Goal: Task Accomplishment & Management: Complete application form

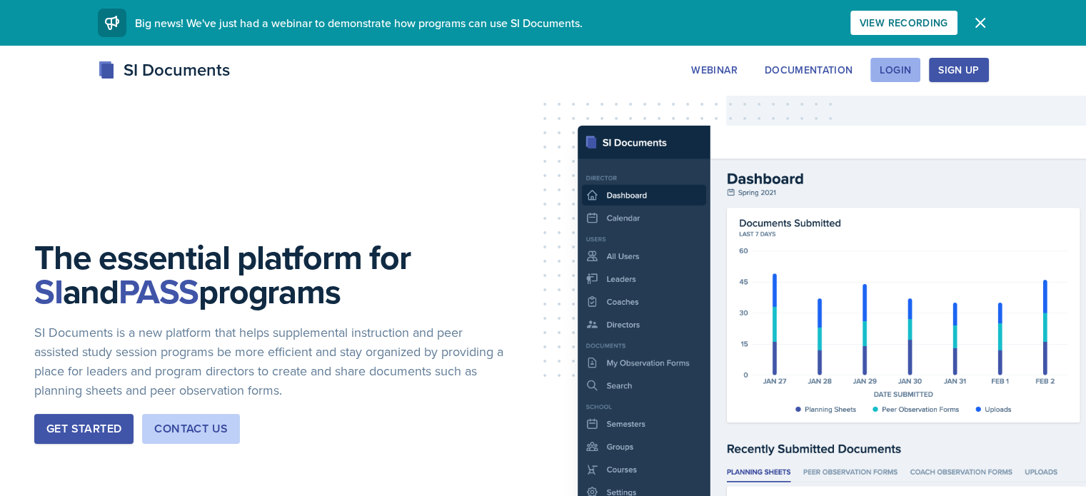
click at [911, 73] on div "Login" at bounding box center [895, 69] width 31 height 11
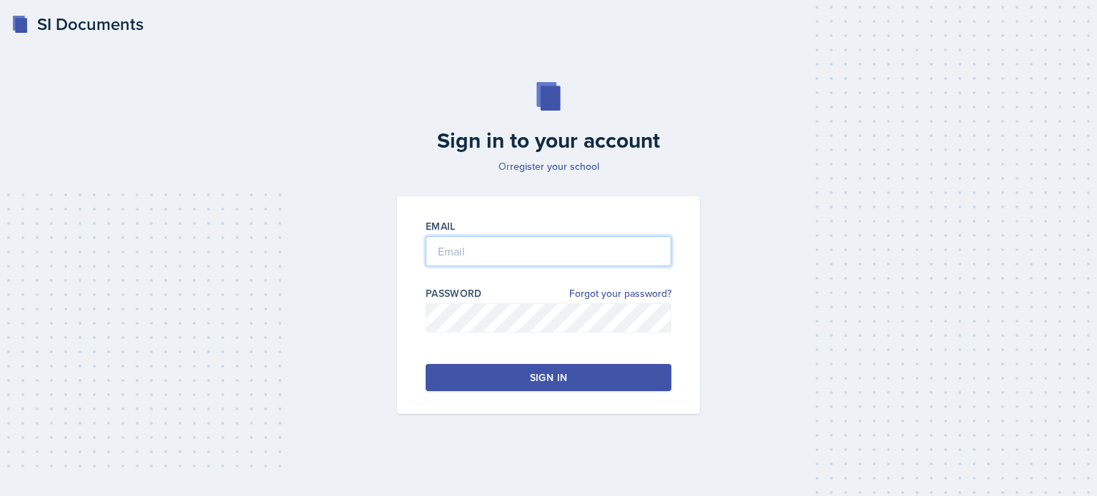
type input "[EMAIL_ADDRESS][DOMAIN_NAME]"
click at [461, 244] on input "[EMAIL_ADDRESS][DOMAIN_NAME]" at bounding box center [549, 251] width 246 height 30
click at [474, 365] on button "Sign in" at bounding box center [549, 377] width 246 height 27
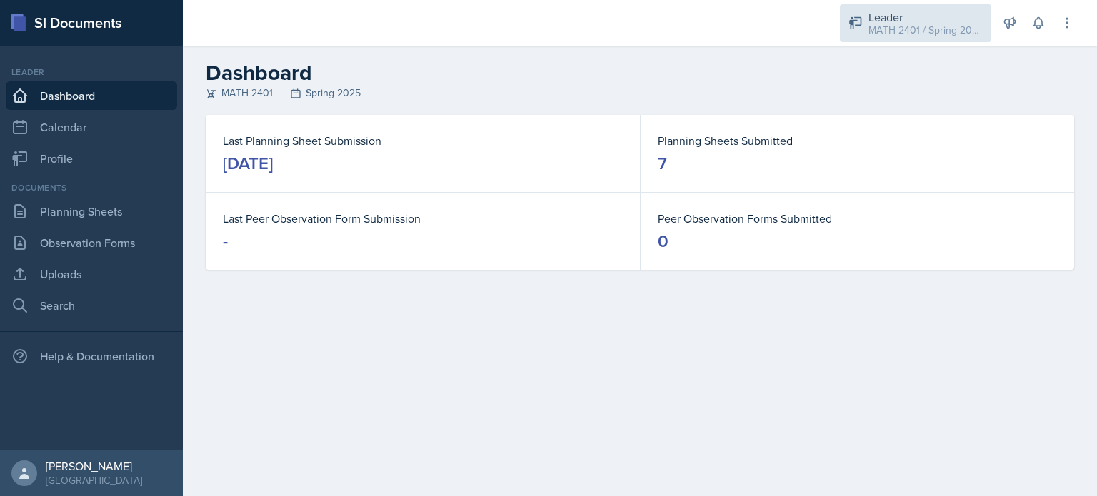
click at [966, 29] on div "MATH 2401 / Spring 2025" at bounding box center [925, 30] width 114 height 15
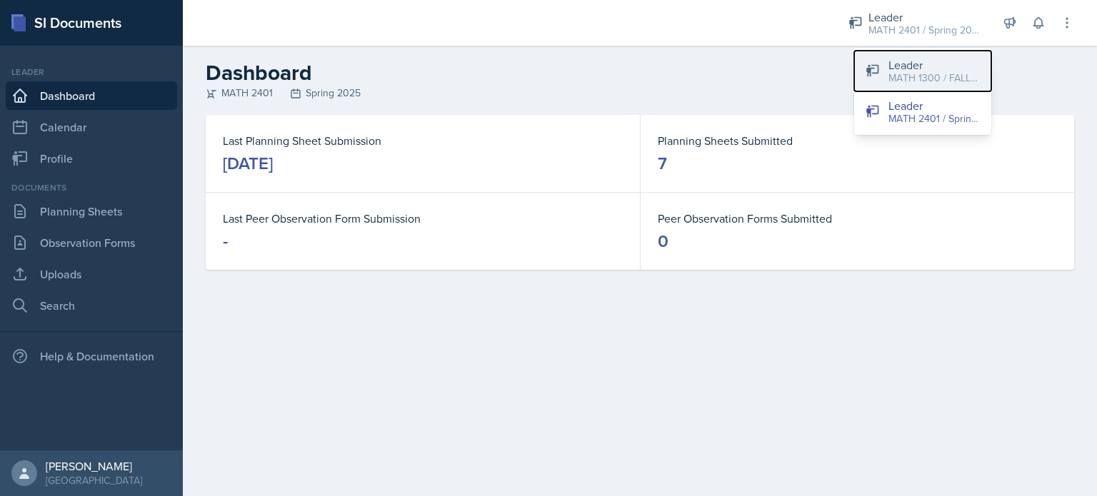
click at [943, 76] on div "MATH 1300 / FALL 2025" at bounding box center [933, 78] width 91 height 15
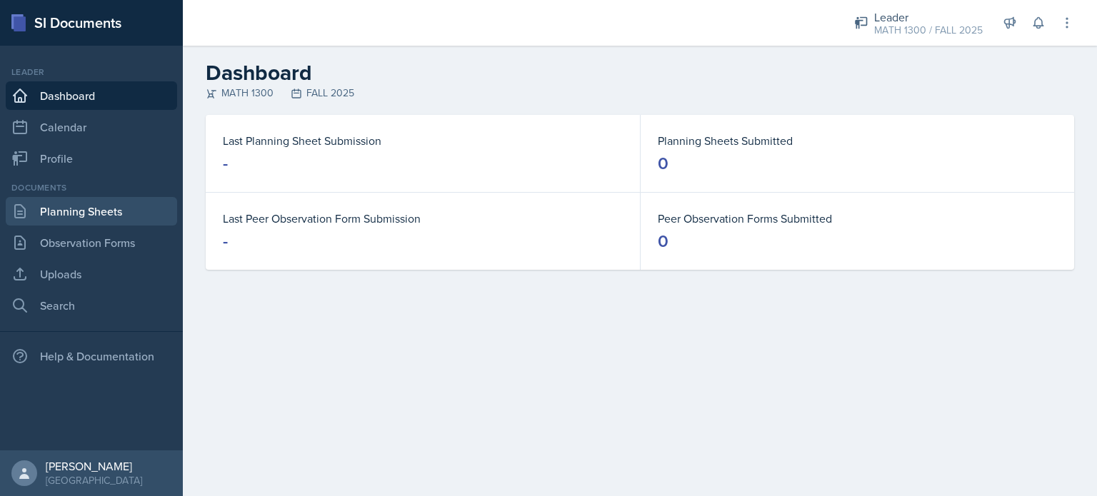
click at [104, 217] on link "Planning Sheets" at bounding box center [91, 211] width 171 height 29
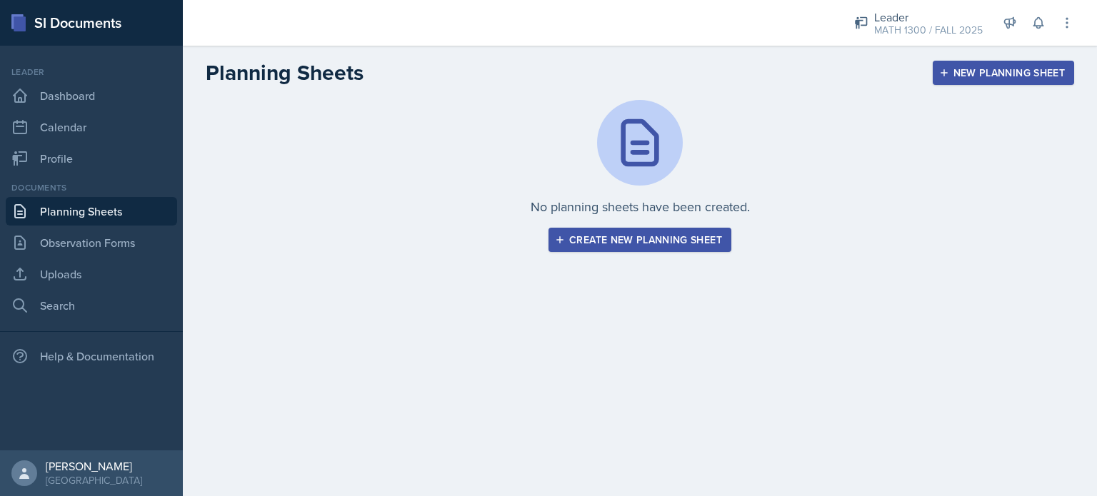
click at [682, 242] on div "Create new planning sheet" at bounding box center [640, 239] width 164 height 11
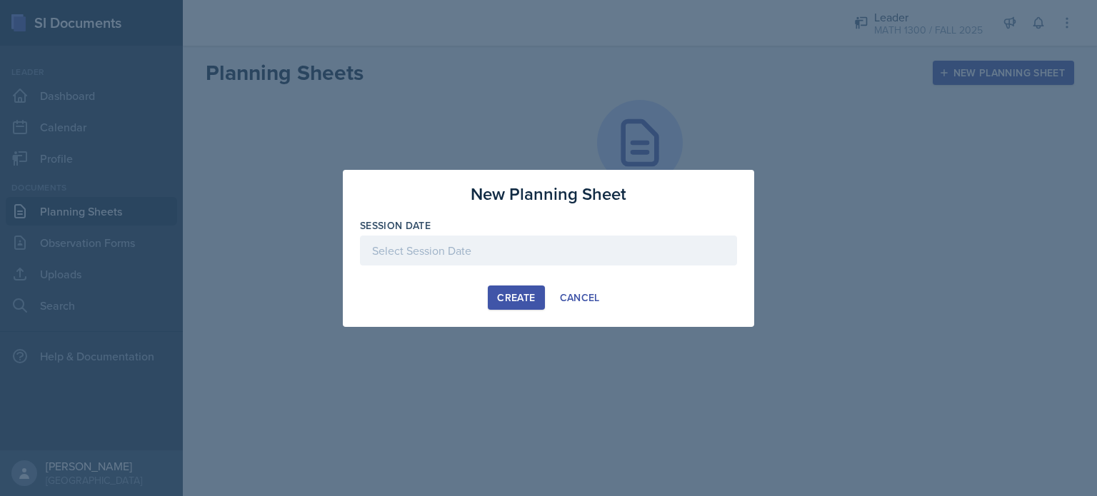
click at [459, 256] on div at bounding box center [548, 251] width 377 height 30
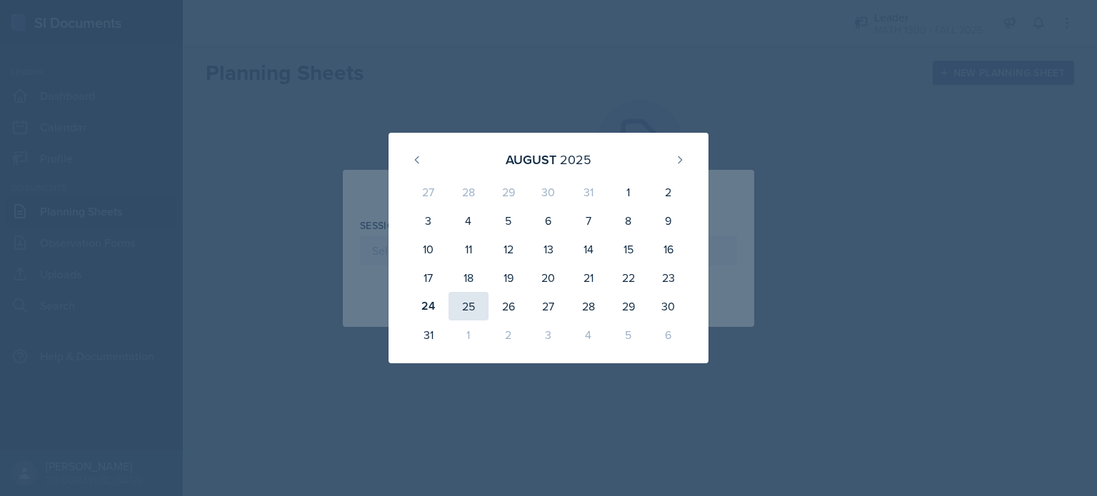
click at [461, 306] on div "25" at bounding box center [469, 306] width 40 height 29
type input "[DATE]"
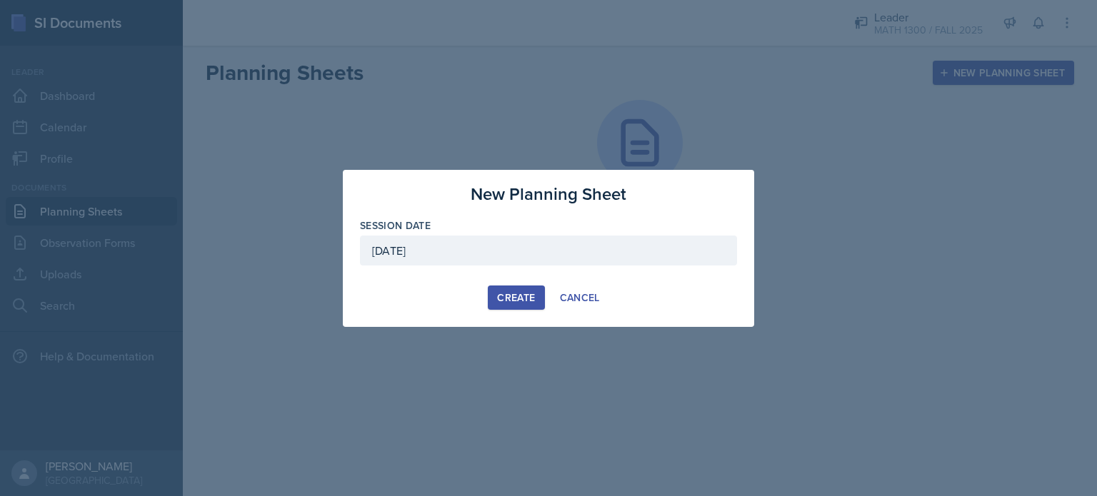
click at [515, 298] on div "Create" at bounding box center [516, 297] width 38 height 11
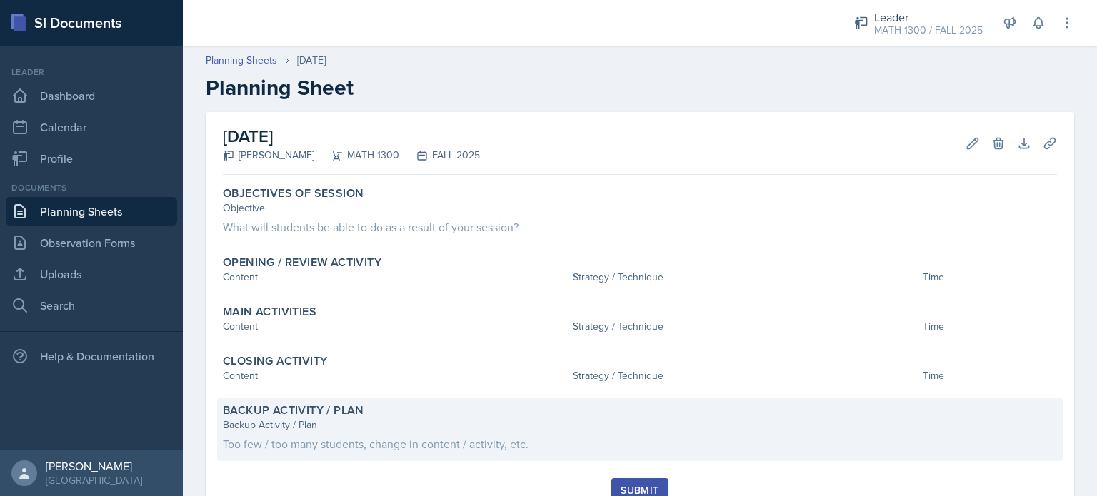
drag, startPoint x: 226, startPoint y: 134, endPoint x: 564, endPoint y: 450, distance: 463.4
click at [564, 450] on div "[DATE] [PERSON_NAME] MATH 1300 FALL 2025 Edit Delete Download Uploads Autosavin…" at bounding box center [640, 316] width 868 height 408
copy div "[DATE] [PERSON_NAME] MATH 1300 FALL 2025 Edit Delete Download Uploads Autosavin…"
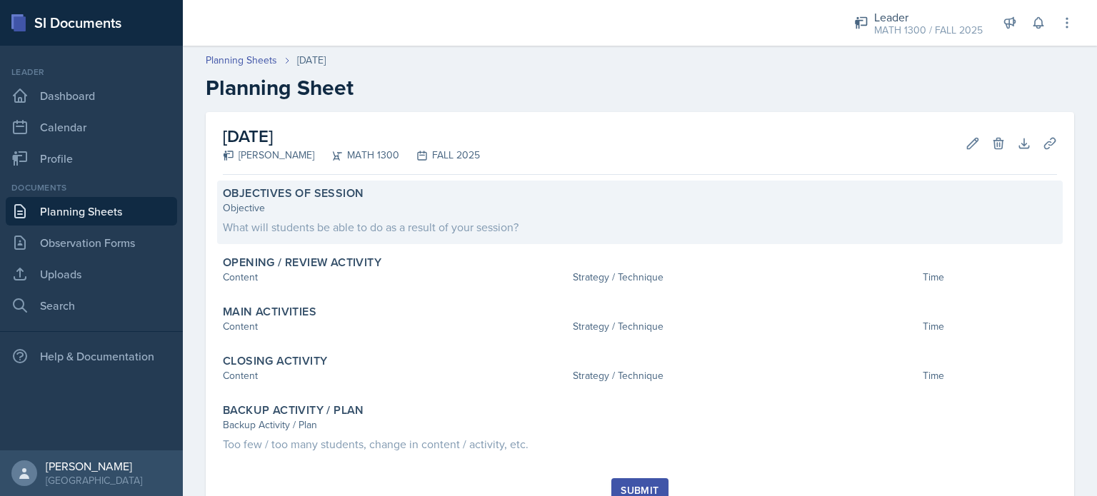
click at [409, 221] on div "What will students be able to do as a result of your session?" at bounding box center [640, 227] width 834 height 17
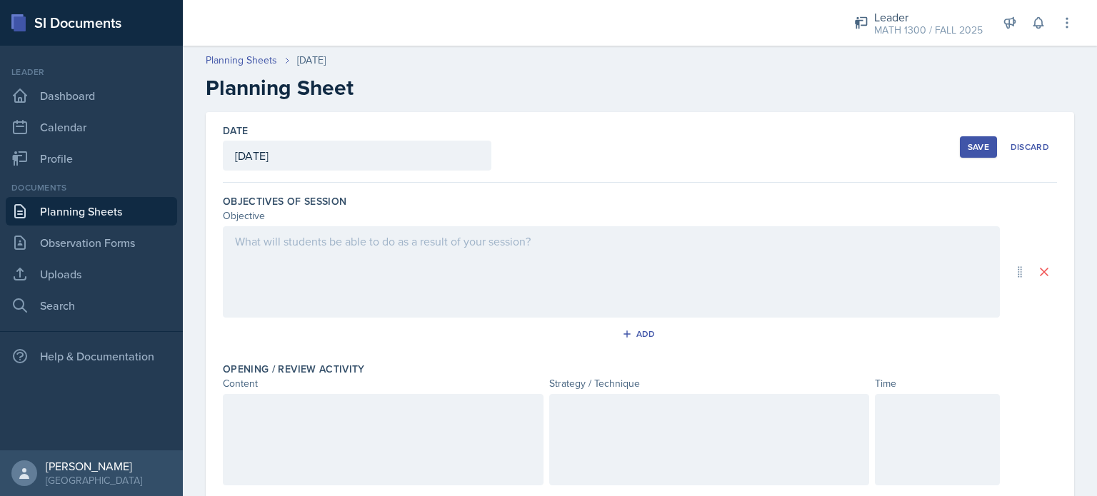
click at [354, 277] on div at bounding box center [611, 271] width 777 height 91
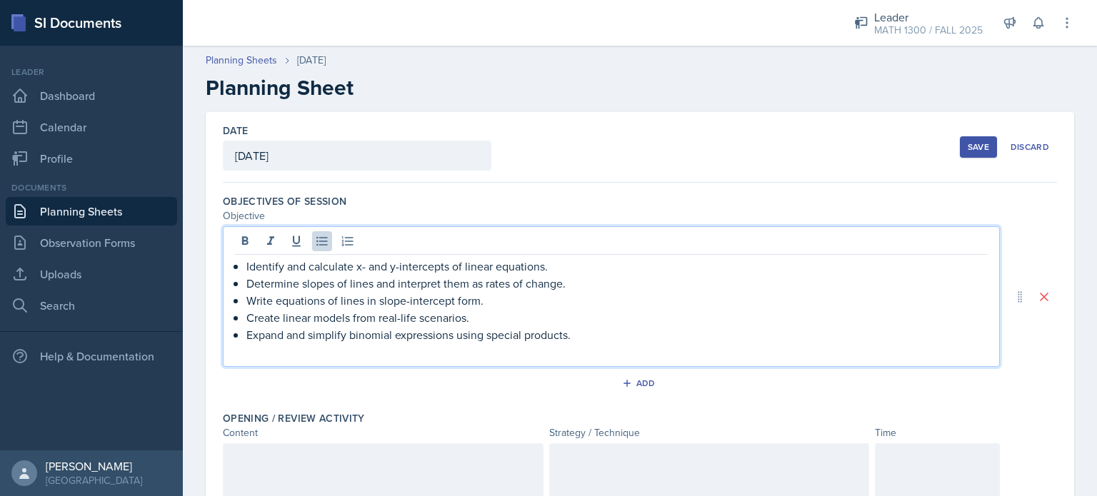
click at [248, 268] on p "Identify and calculate x- and y-intercepts of linear equations." at bounding box center [616, 266] width 741 height 17
click at [246, 282] on li "Determine slopes of lines and interpret them as rates of change." at bounding box center [616, 283] width 741 height 17
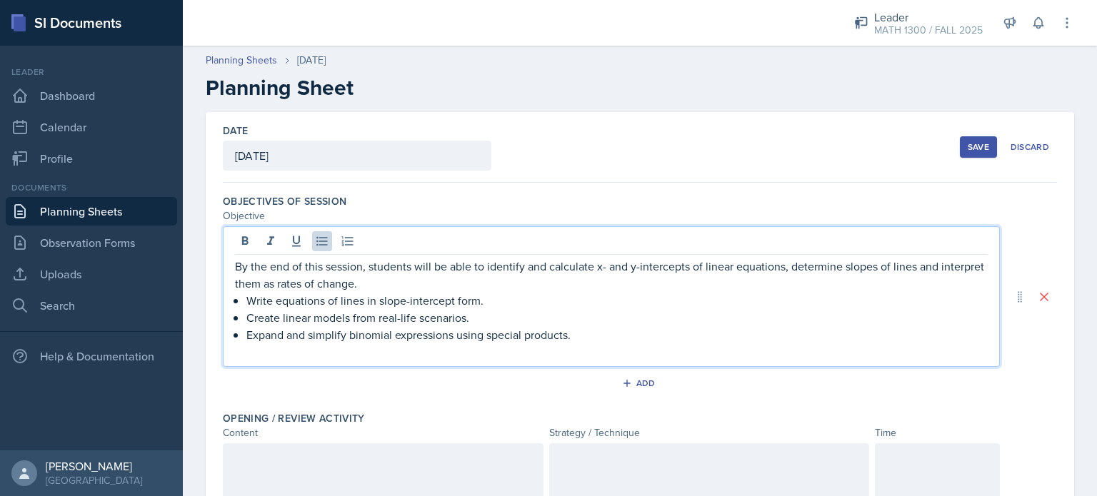
click at [249, 300] on p "Write equations of lines in slope-intercept form." at bounding box center [616, 300] width 741 height 17
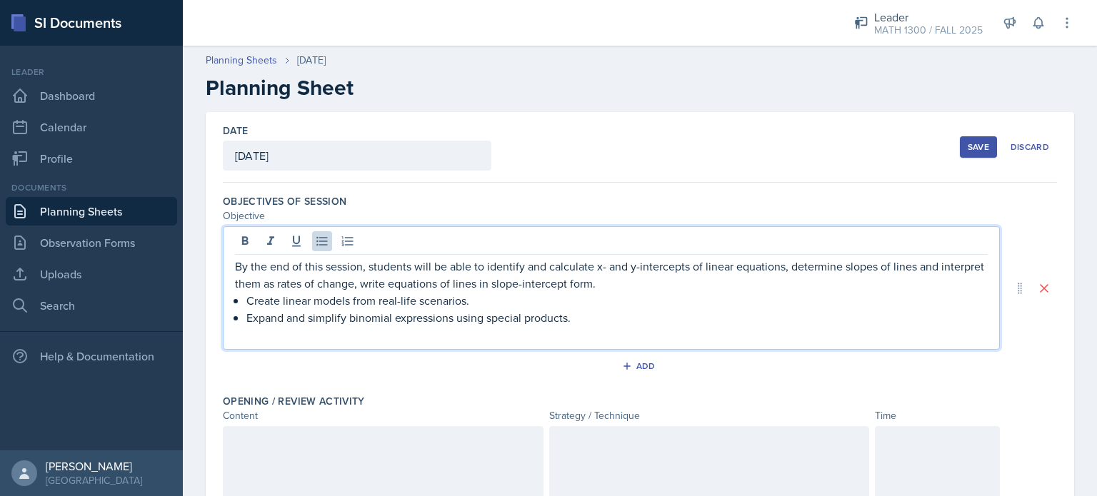
click at [251, 296] on p "Create linear models from real-life scenarios." at bounding box center [616, 300] width 741 height 17
drag, startPoint x: 474, startPoint y: 300, endPoint x: 222, endPoint y: 303, distance: 252.1
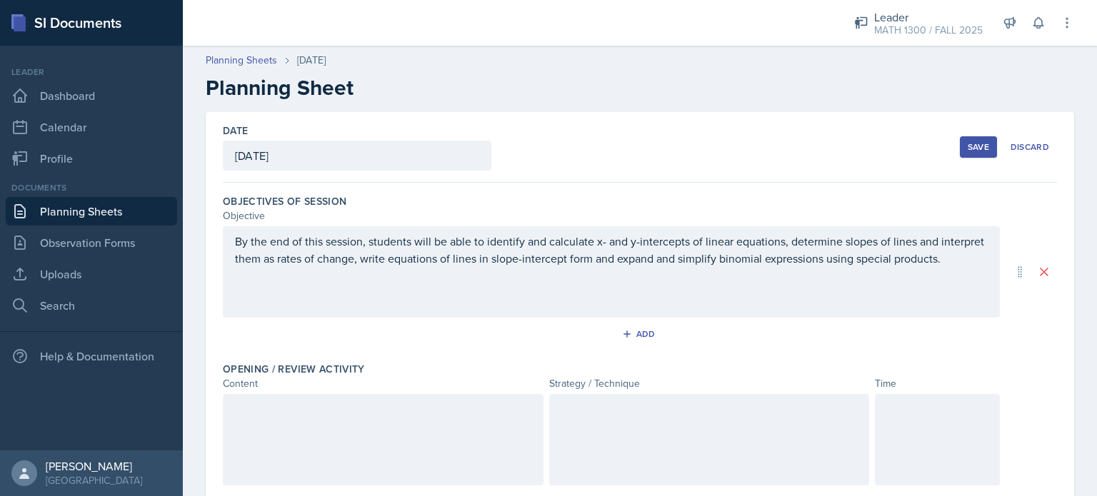
click at [236, 306] on div "By the end of this session, students will be able to identify and calculate x- …" at bounding box center [611, 271] width 777 height 91
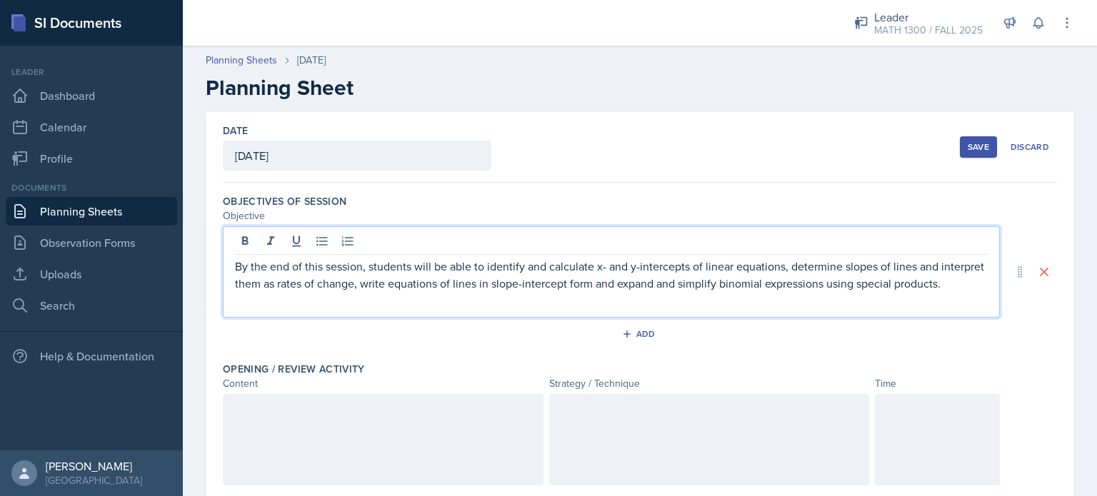
click at [306, 292] on p "By the end of this session, students will be able to identify and calculate x- …" at bounding box center [611, 275] width 753 height 34
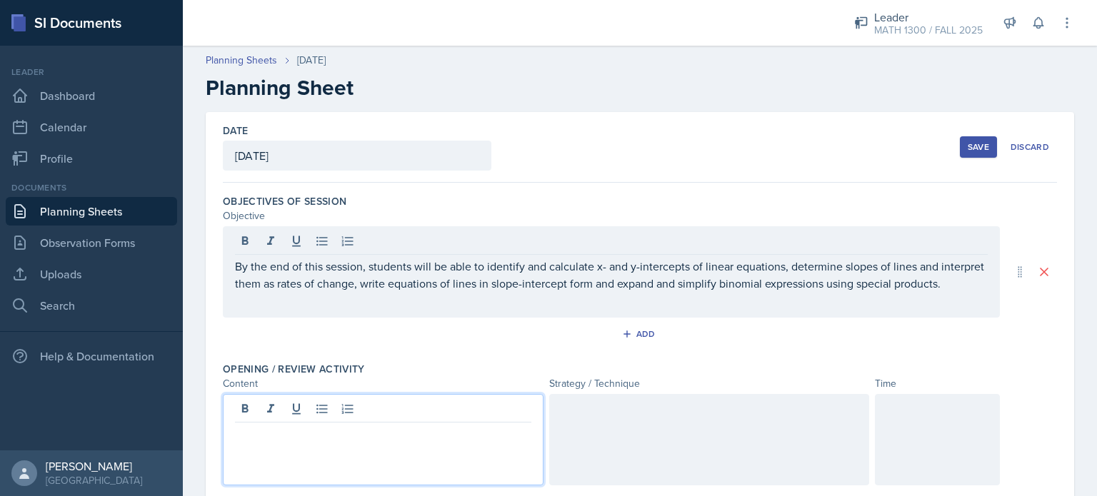
click at [256, 399] on div at bounding box center [383, 439] width 321 height 91
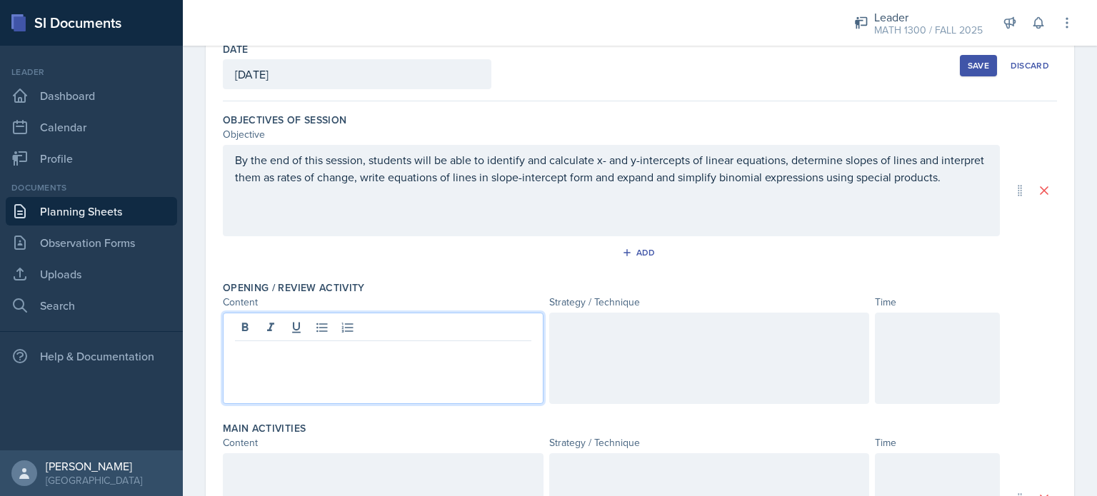
scroll to position [82, 0]
click at [349, 349] on strong "customized math worksheet" at bounding box center [394, 352] width 146 height 16
click at [380, 352] on strong "customized math worksheet" at bounding box center [394, 352] width 146 height 16
click at [334, 352] on strong "math worksheet" at bounding box center [363, 352] width 84 height 16
drag, startPoint x: 328, startPoint y: 351, endPoint x: 412, endPoint y: 360, distance: 84.8
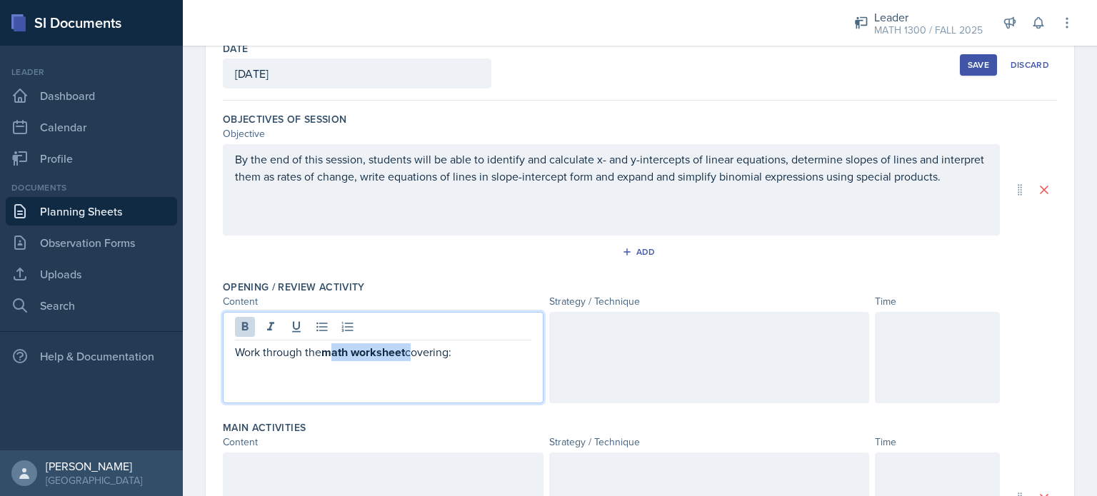
click at [412, 360] on div "Work through the math worksheet covering:" at bounding box center [383, 357] width 321 height 91
click at [244, 328] on icon at bounding box center [245, 327] width 14 height 14
click at [466, 352] on p "Work through the math worksheet covering:" at bounding box center [383, 353] width 296 height 18
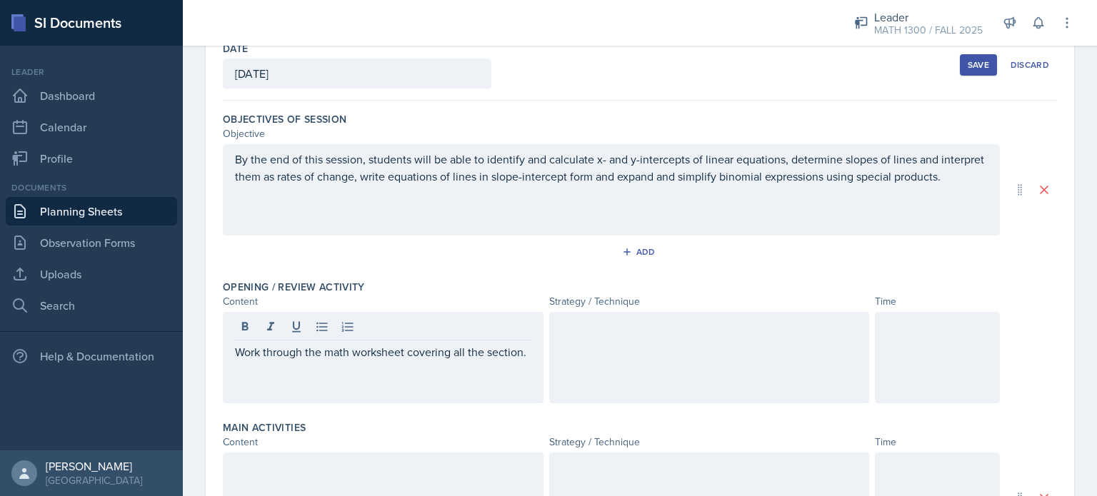
click at [591, 316] on div at bounding box center [709, 357] width 321 height 91
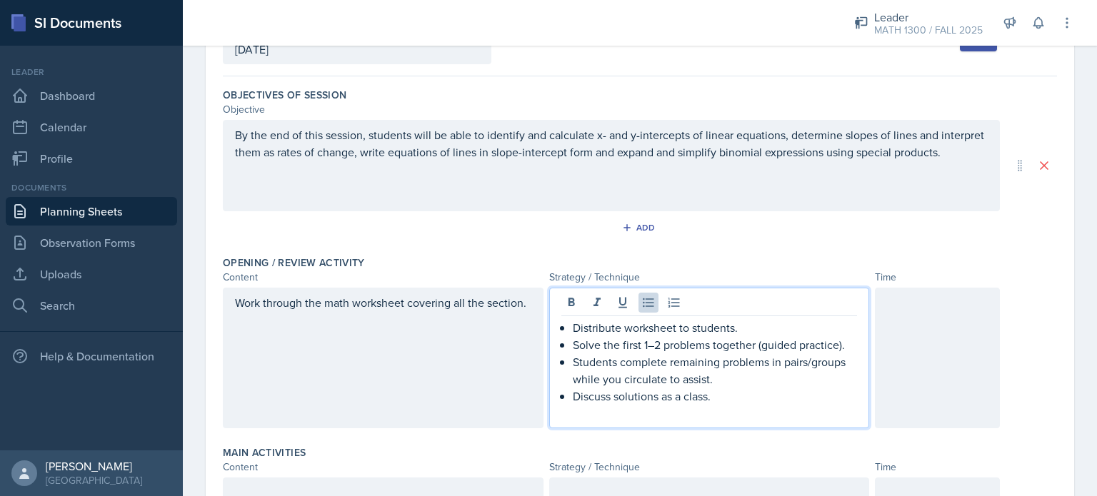
click at [563, 324] on div "Distribute worksheet to students. Solve the first 1–2 problems together (guided…" at bounding box center [709, 370] width 296 height 103
click at [566, 342] on div "Distribute worksheet to students. Solve the first 1–2 problems together (guided…" at bounding box center [709, 370] width 296 height 103
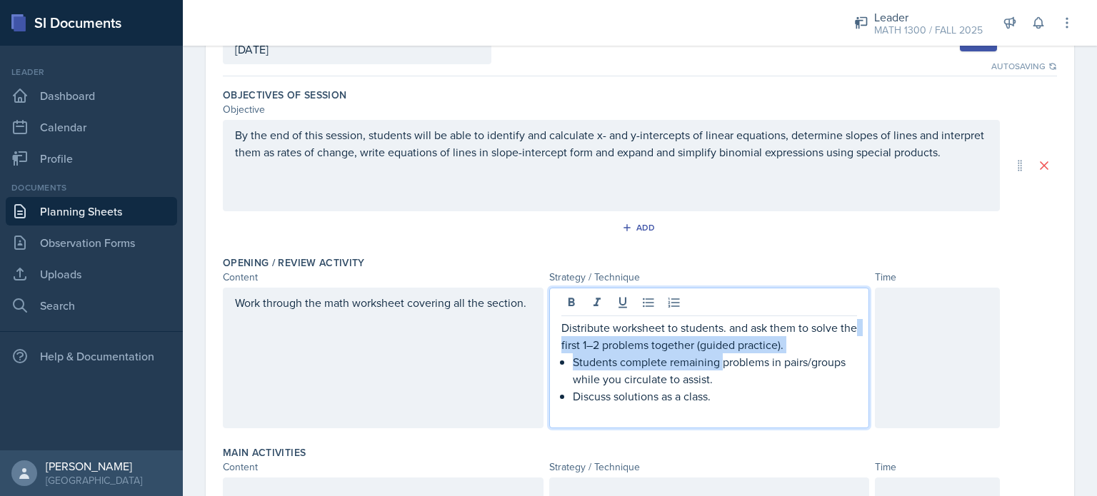
drag, startPoint x: 573, startPoint y: 343, endPoint x: 719, endPoint y: 357, distance: 146.4
click at [719, 357] on div "Distribute worksheet to students. and ask them to solve the first 1–2 problems …" at bounding box center [709, 370] width 296 height 103
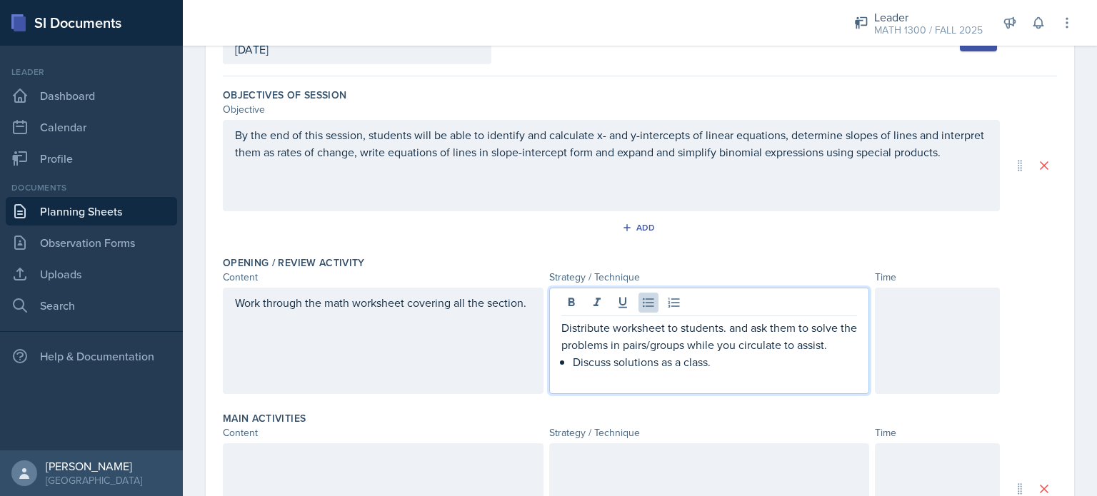
click at [563, 359] on div "Distribute worksheet to students. and ask them to solve the problems in pairs/g…" at bounding box center [709, 353] width 296 height 69
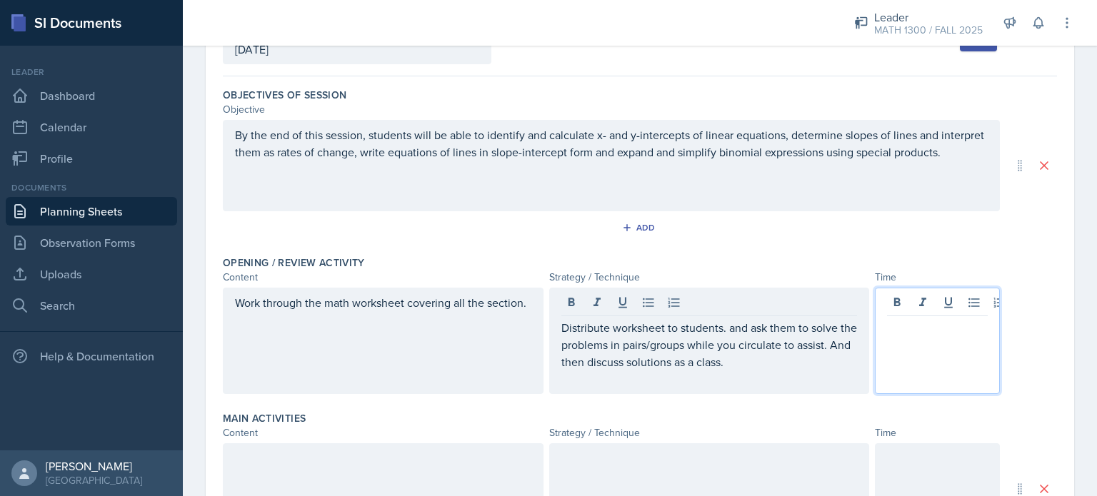
click at [927, 309] on div at bounding box center [937, 341] width 125 height 106
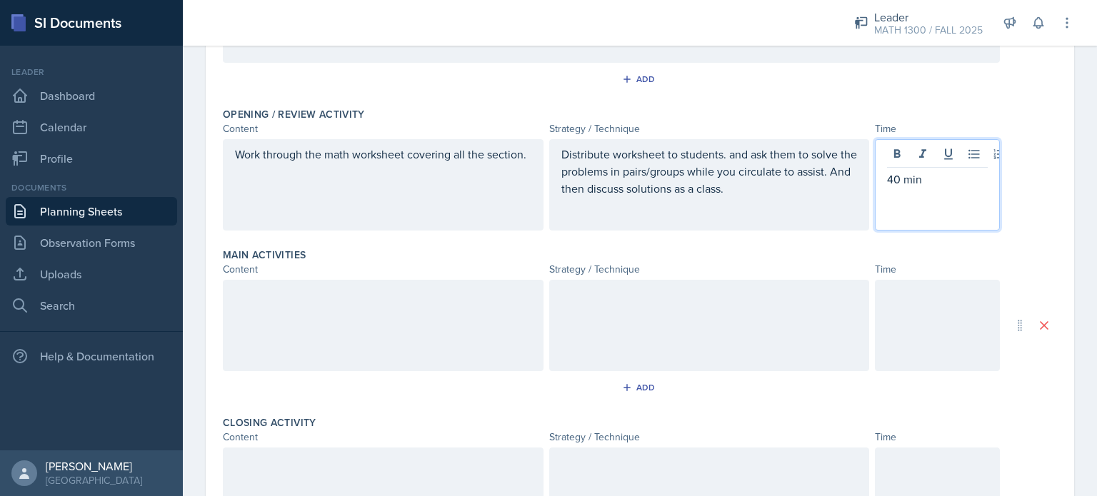
scroll to position [242, 0]
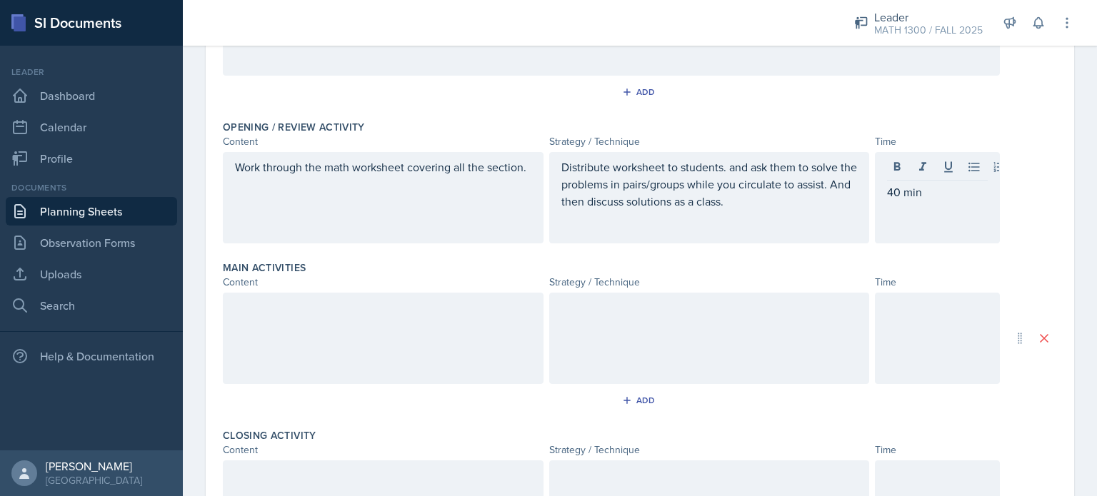
click at [897, 361] on div at bounding box center [937, 338] width 125 height 91
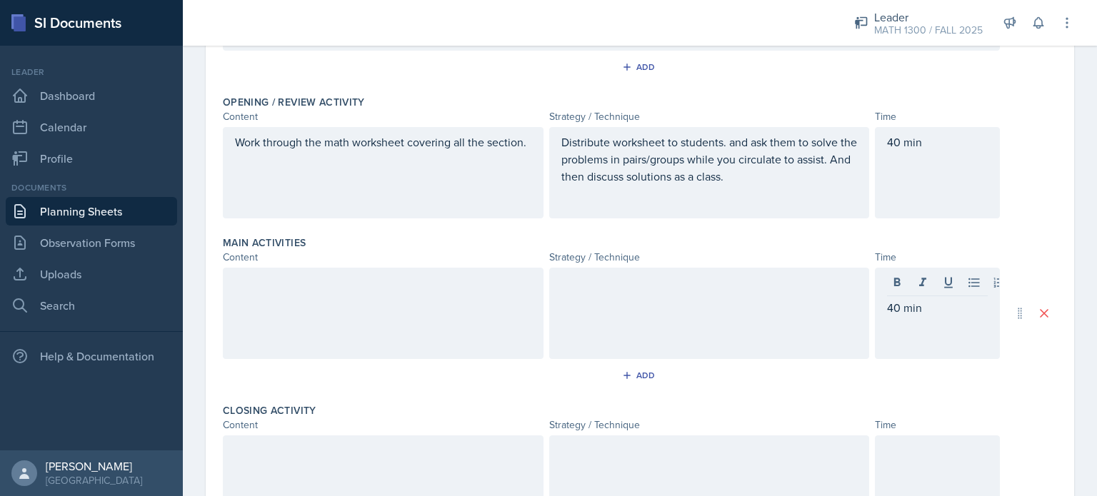
click at [901, 219] on div "Opening / Review Activity Content Strategy / Technique Time Work through the ma…" at bounding box center [640, 159] width 834 height 141
click at [897, 203] on div "40 min" at bounding box center [937, 172] width 125 height 91
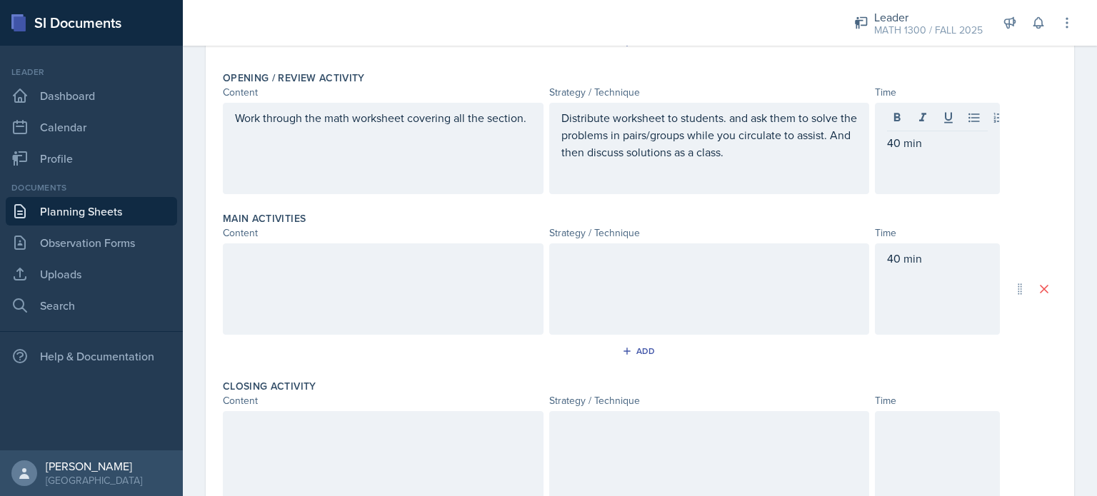
click at [897, 203] on div "Opening / Review Activity Content Strategy / Technique Time Work through the ma…" at bounding box center [640, 135] width 834 height 141
click at [906, 159] on div "40 min" at bounding box center [937, 148] width 125 height 91
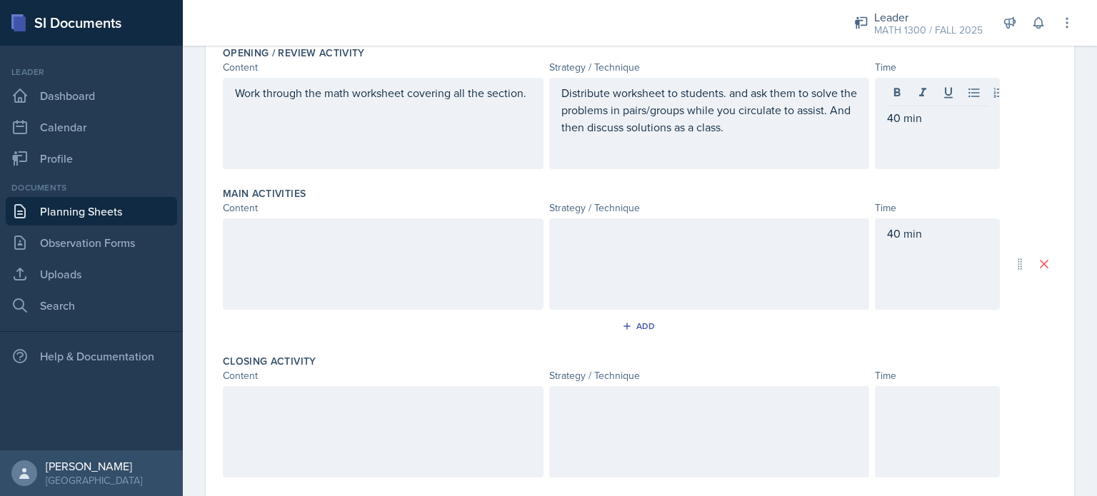
click at [906, 159] on div "40 min" at bounding box center [937, 123] width 125 height 91
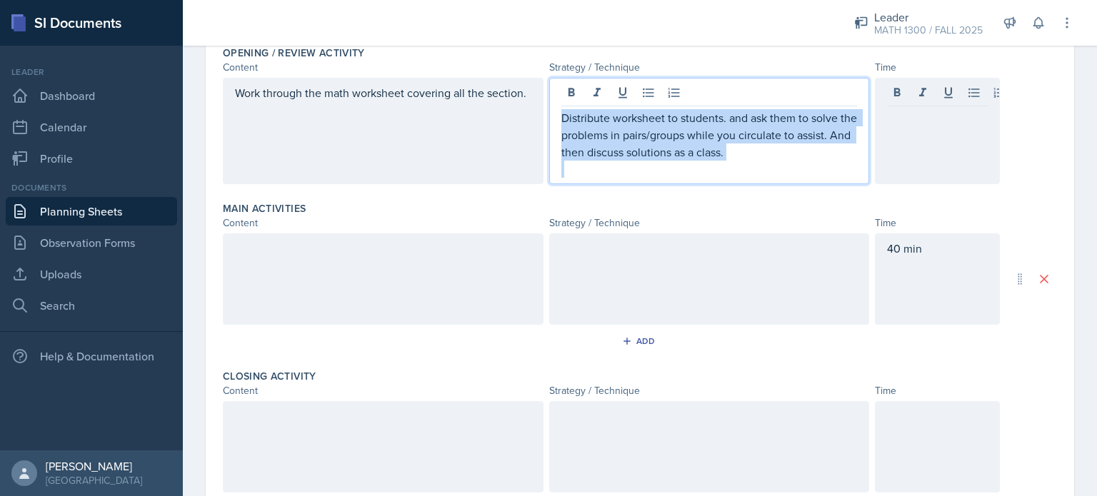
drag, startPoint x: 558, startPoint y: 94, endPoint x: 751, endPoint y: 165, distance: 204.7
click at [751, 165] on div "Distribute worksheet to students. and ask them to solve the problems in pairs/g…" at bounding box center [709, 143] width 296 height 69
copy p "Distribute worksheet to students. and ask them to solve the problems in pairs/g…"
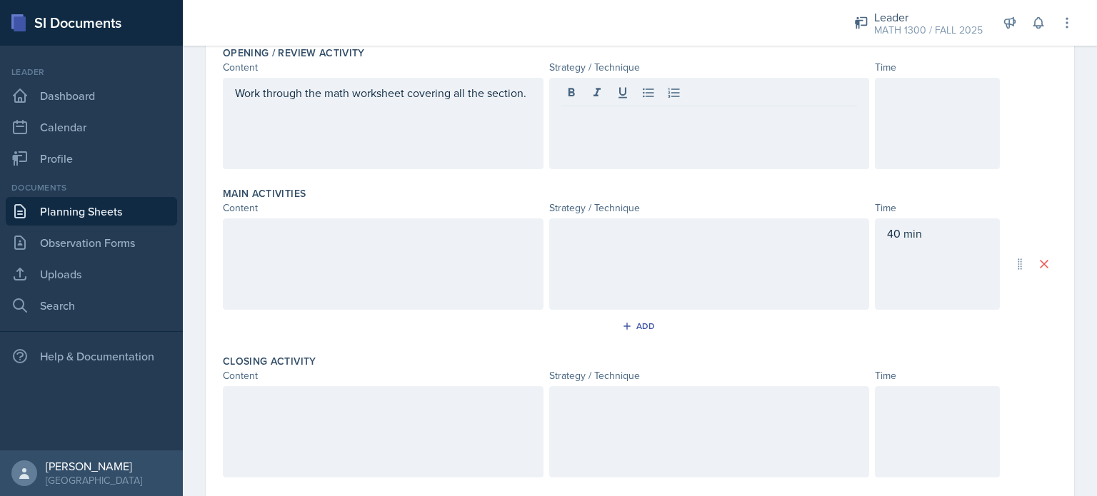
click at [678, 222] on div at bounding box center [709, 264] width 321 height 91
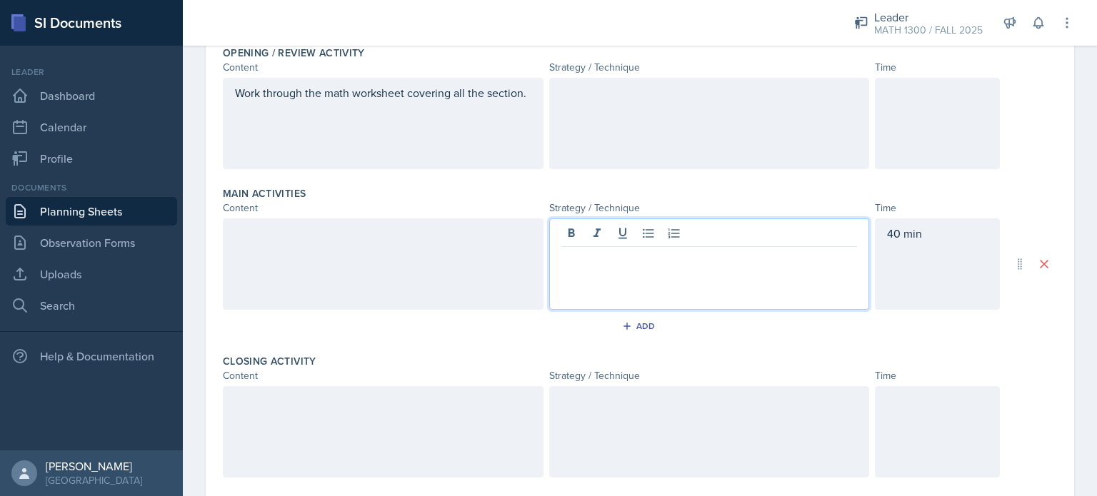
scroll to position [341, 0]
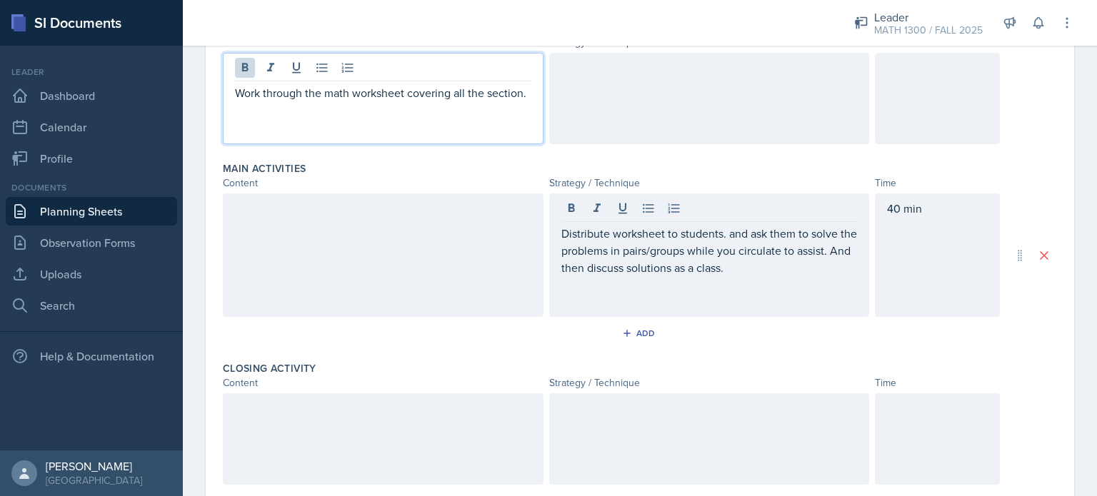
drag, startPoint x: 236, startPoint y: 67, endPoint x: 541, endPoint y: 116, distance: 308.9
click at [541, 116] on div "Work through the math worksheet covering all the section." at bounding box center [611, 98] width 777 height 91
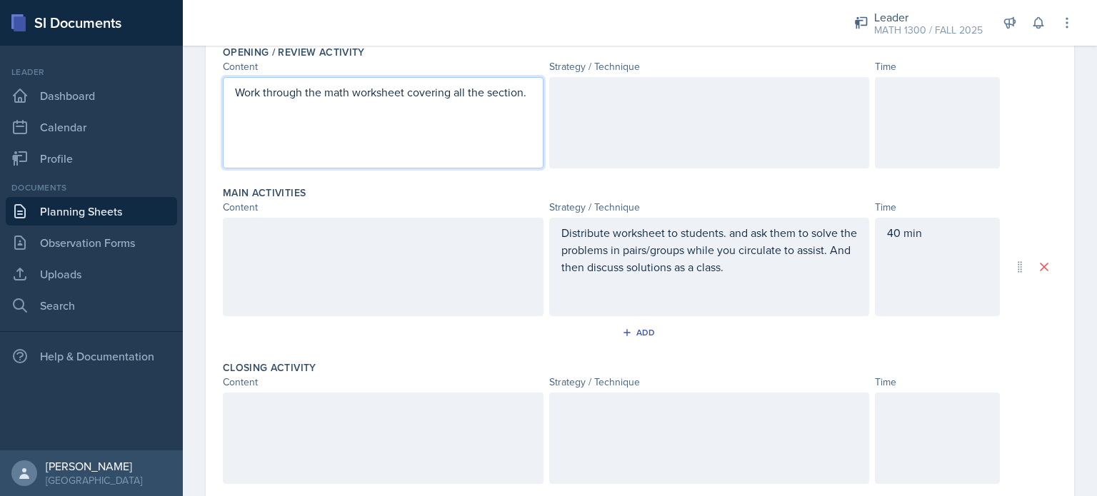
copy p "Work through the math worksheet covering all the section."
click at [381, 247] on div at bounding box center [383, 267] width 321 height 99
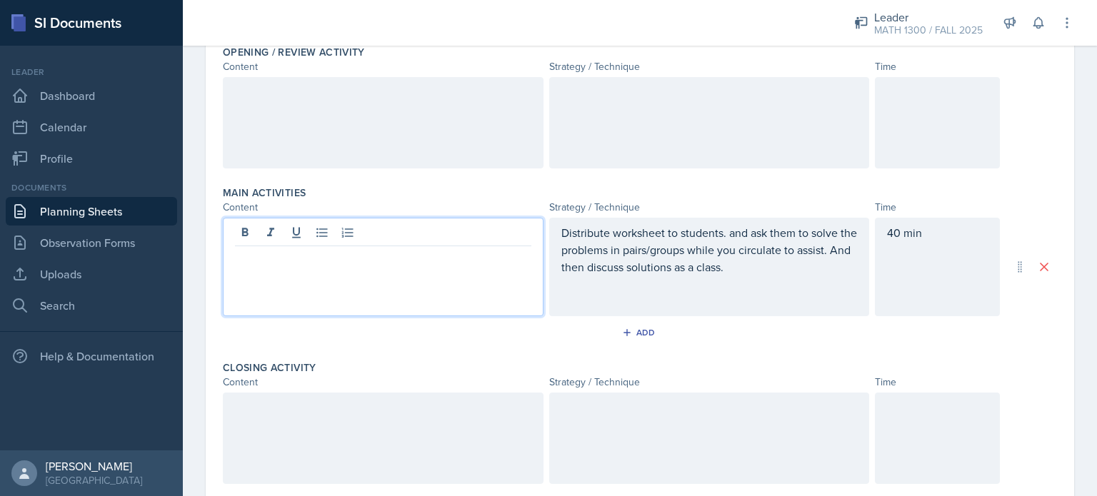
scroll to position [342, 0]
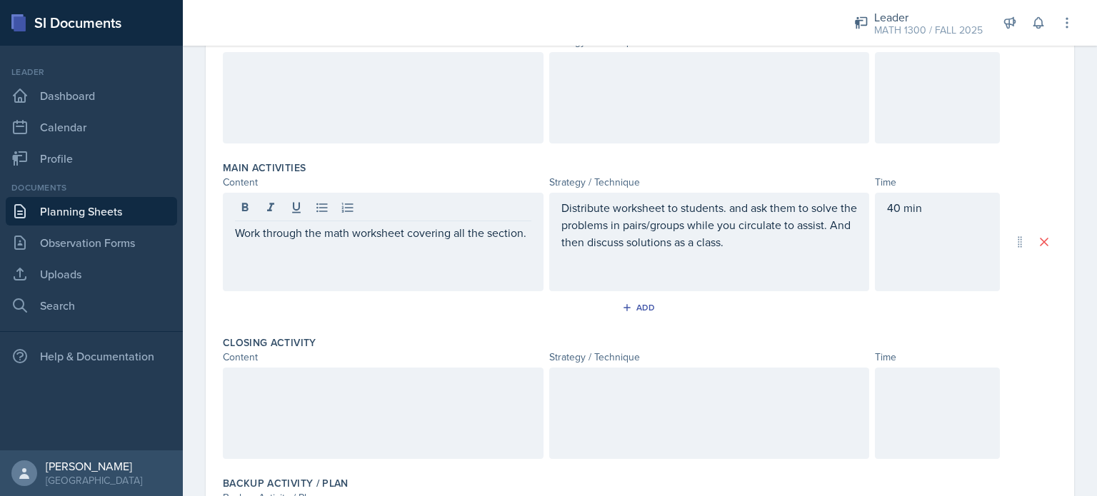
click at [326, 405] on div at bounding box center [383, 413] width 321 height 91
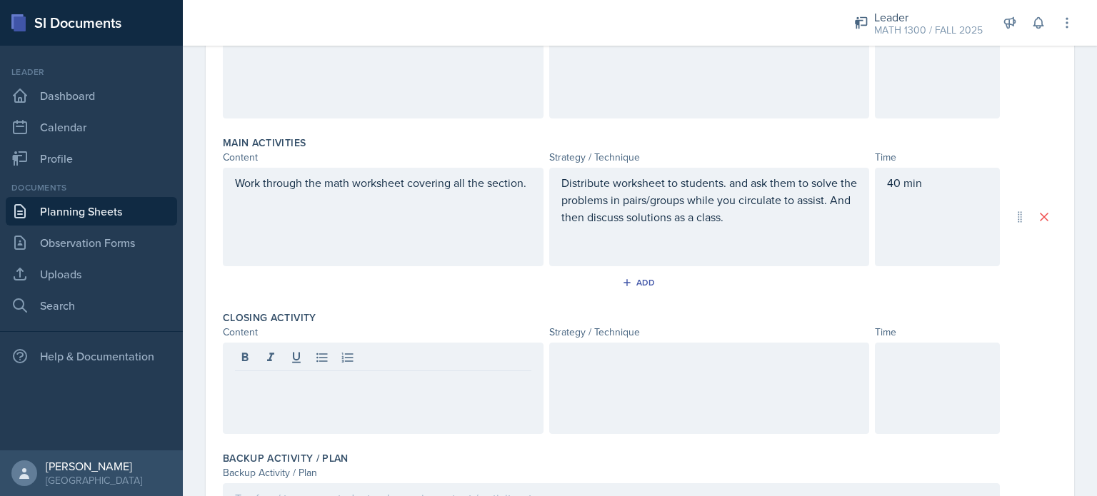
click at [578, 385] on div at bounding box center [709, 388] width 321 height 91
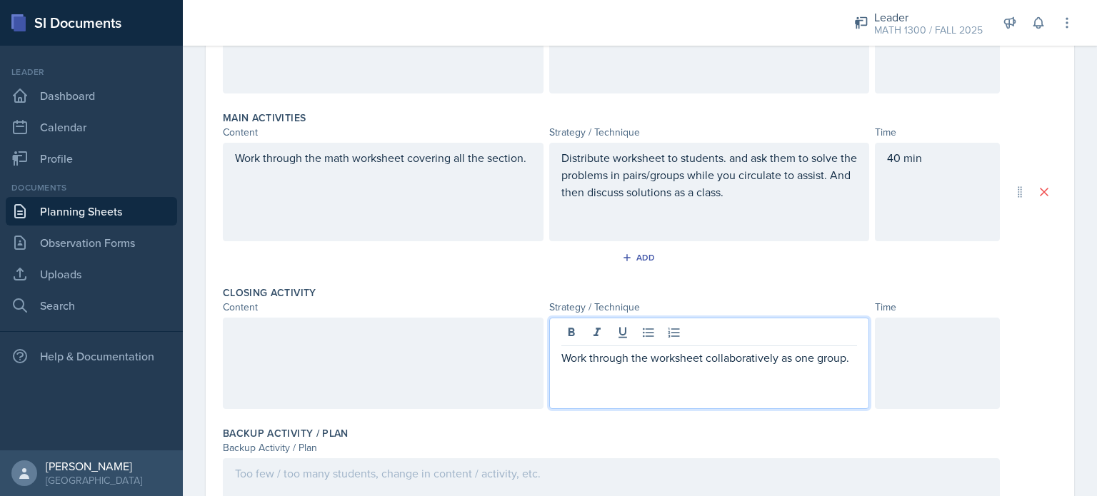
click at [606, 349] on p "Work through the worksheet collaboratively as one group." at bounding box center [709, 357] width 296 height 17
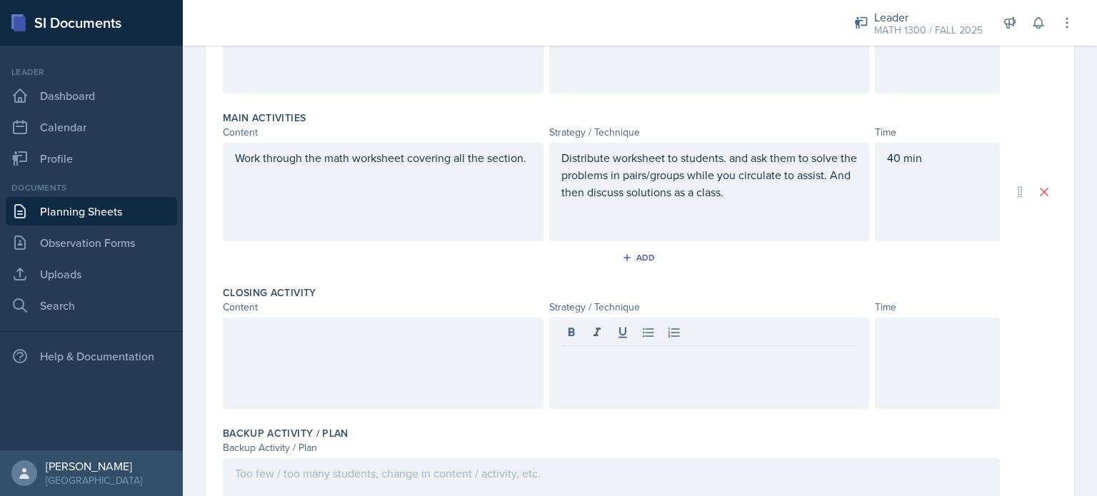
click at [341, 461] on div at bounding box center [611, 504] width 777 height 91
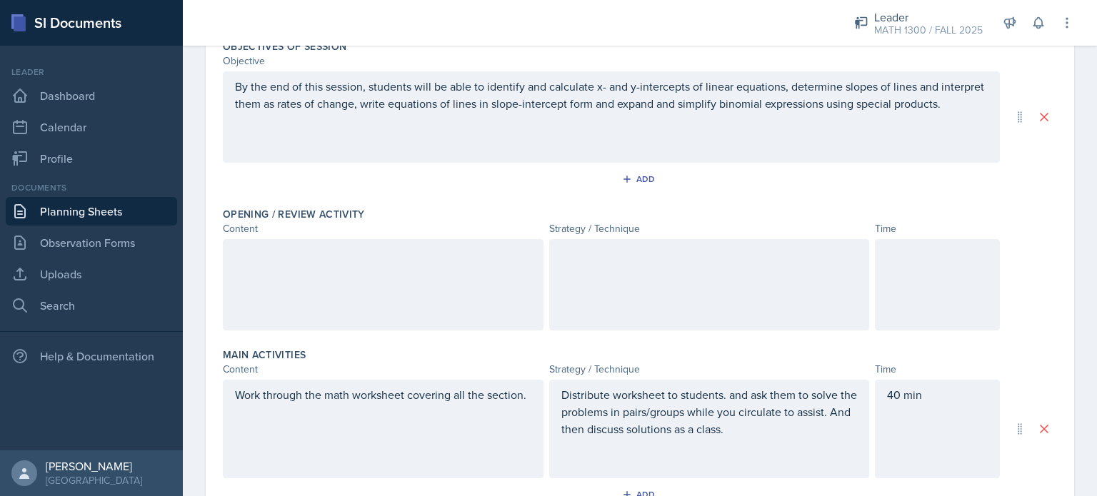
scroll to position [152, 0]
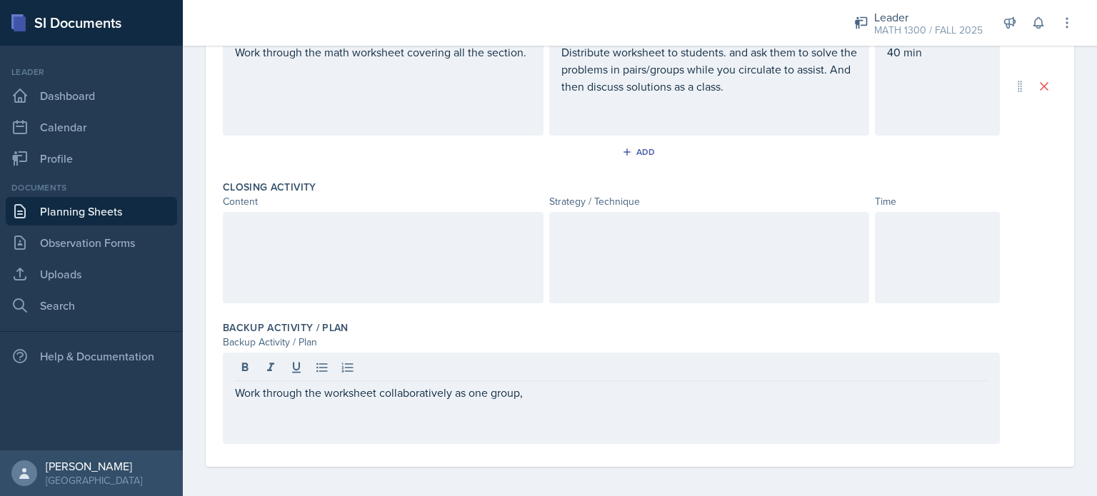
click at [393, 235] on div at bounding box center [383, 257] width 321 height 91
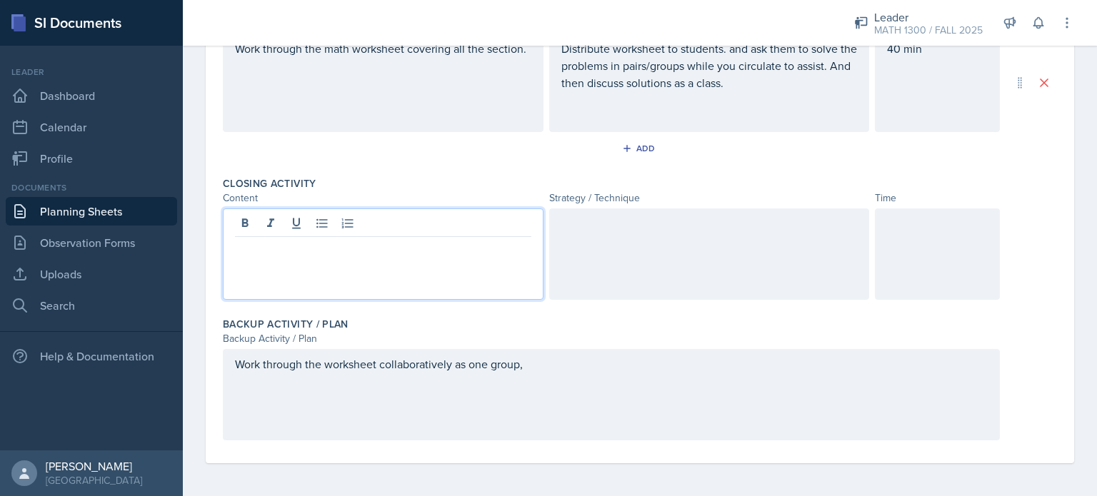
paste div
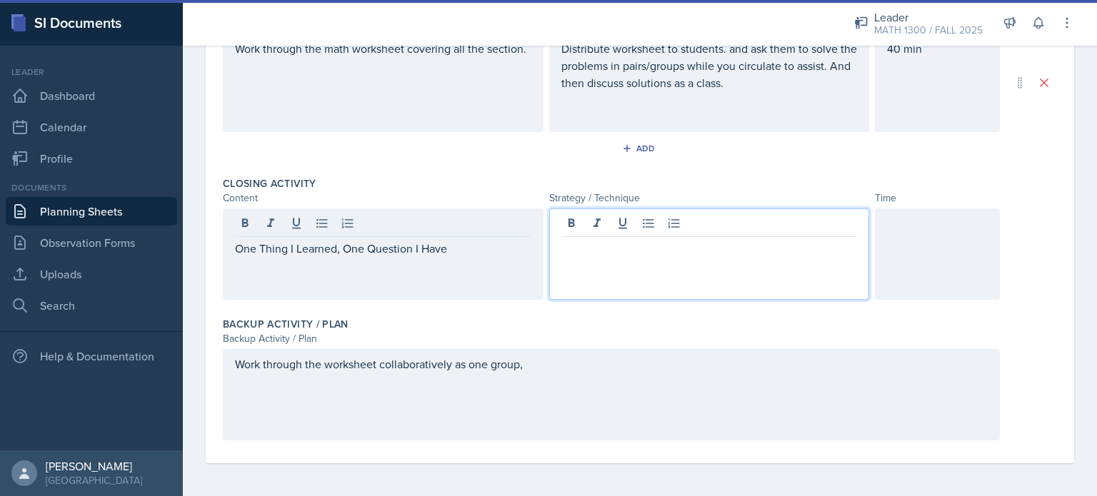
click at [591, 228] on div at bounding box center [709, 254] width 321 height 91
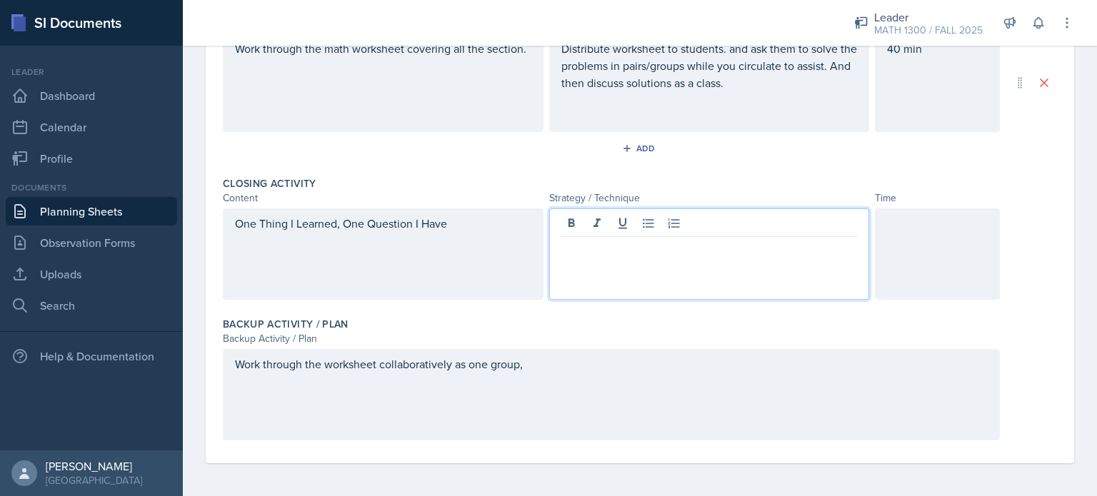
paste div
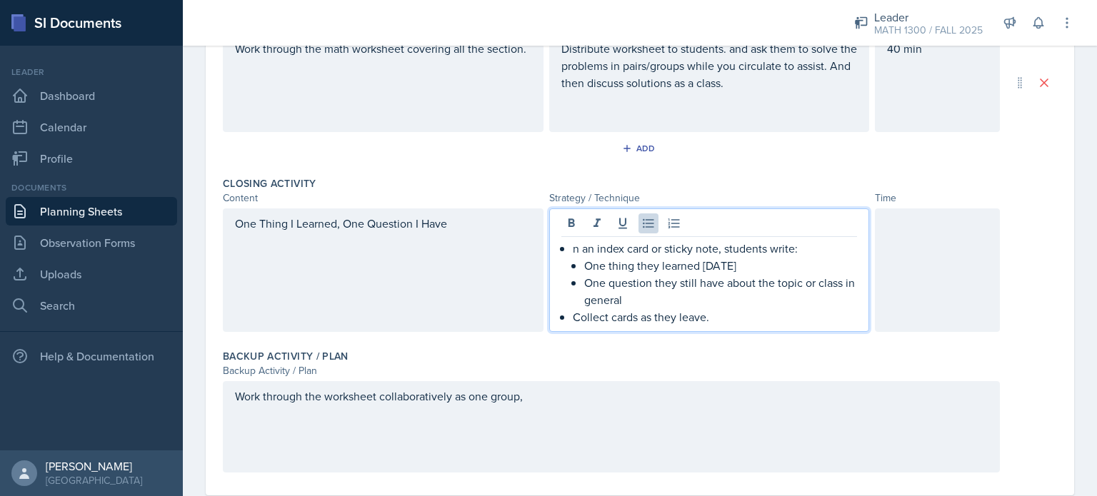
click at [573, 240] on p "n an index card or sticky note, students write:" at bounding box center [715, 248] width 285 height 17
click at [573, 240] on p "On an index card or sticky note, students write:" at bounding box center [715, 248] width 285 height 17
click at [674, 250] on p "On an index card or sticky note, students write:" at bounding box center [715, 248] width 285 height 17
click at [573, 246] on p "On an index sticky note, students write:" at bounding box center [715, 248] width 285 height 17
click at [734, 251] on p "On an index sticky note, students write:" at bounding box center [715, 248] width 285 height 17
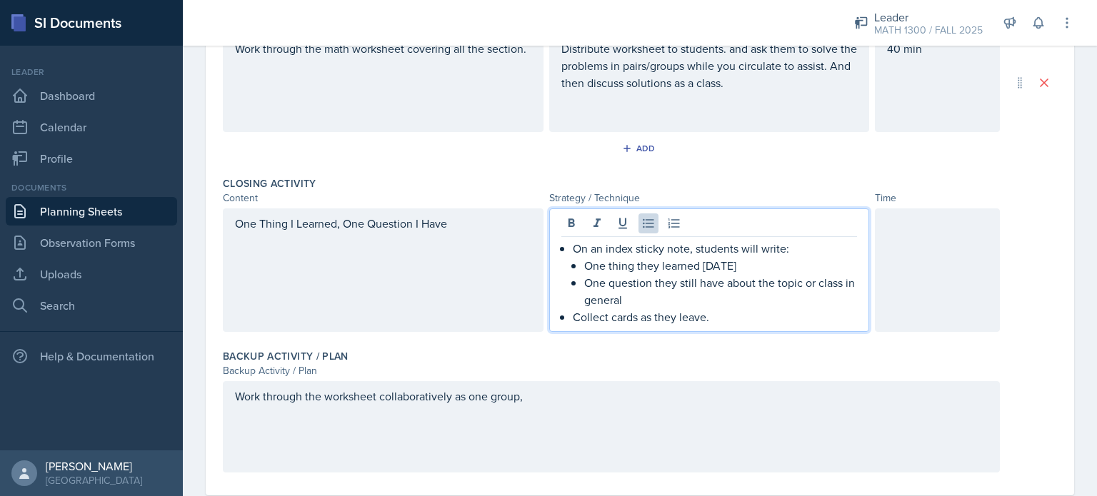
click at [584, 265] on p "One thing they learned [DATE]" at bounding box center [721, 265] width 274 height 17
click at [576, 289] on li "On an index sticky note, students will write one thing they learned [DATE] One …" at bounding box center [715, 274] width 285 height 69
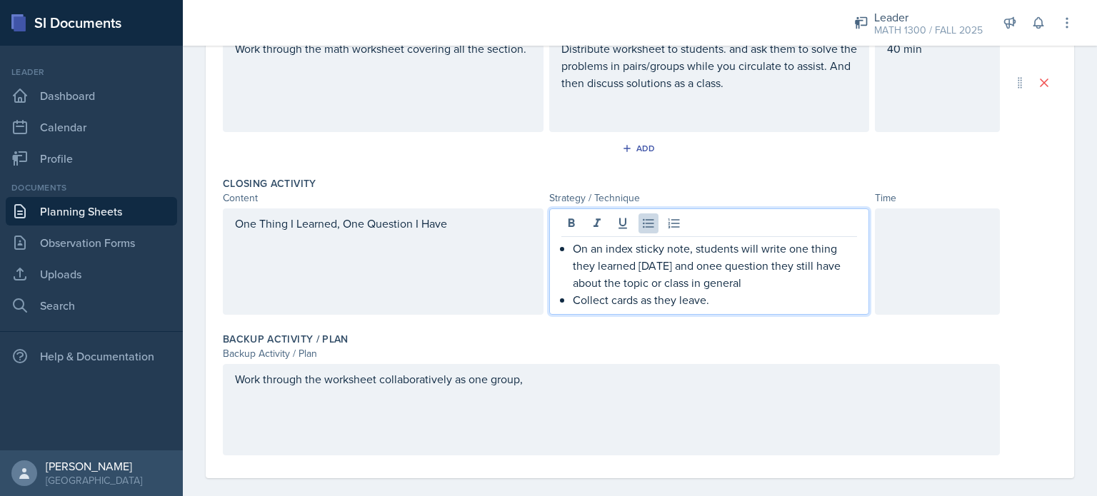
click at [714, 297] on p "Collect cards as they leave." at bounding box center [715, 299] width 285 height 17
click at [714, 263] on p "On an index sticky note, students will write one thing they learned [DATE] and …" at bounding box center [715, 265] width 285 height 51
click at [573, 294] on p "Collect cards as they leave." at bounding box center [715, 299] width 285 height 17
click at [573, 294] on p "On an index sticky note, students will write one thing they learned [DATE] and …" at bounding box center [715, 274] width 285 height 69
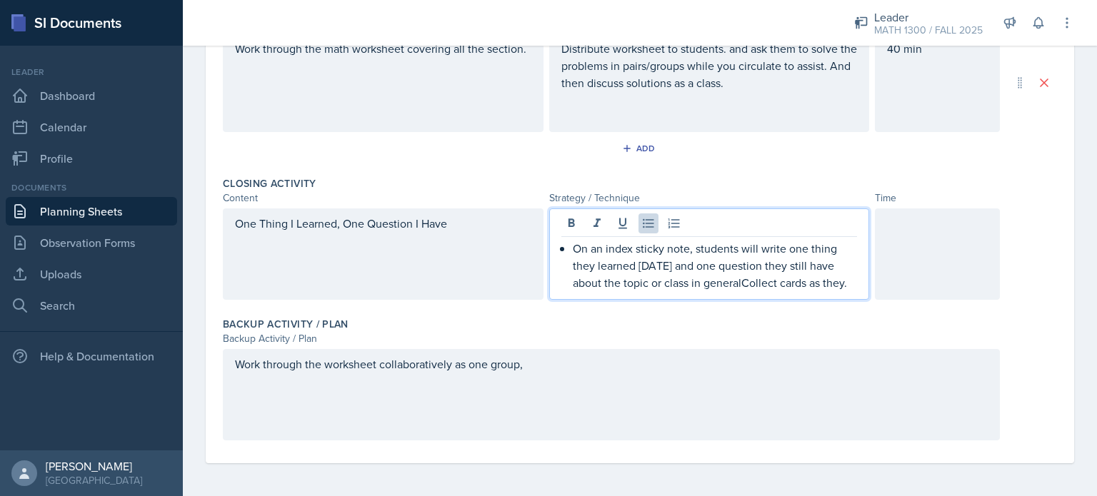
click at [737, 284] on p "On an index sticky note, students will write one thing they learned [DATE] and …" at bounding box center [715, 265] width 285 height 51
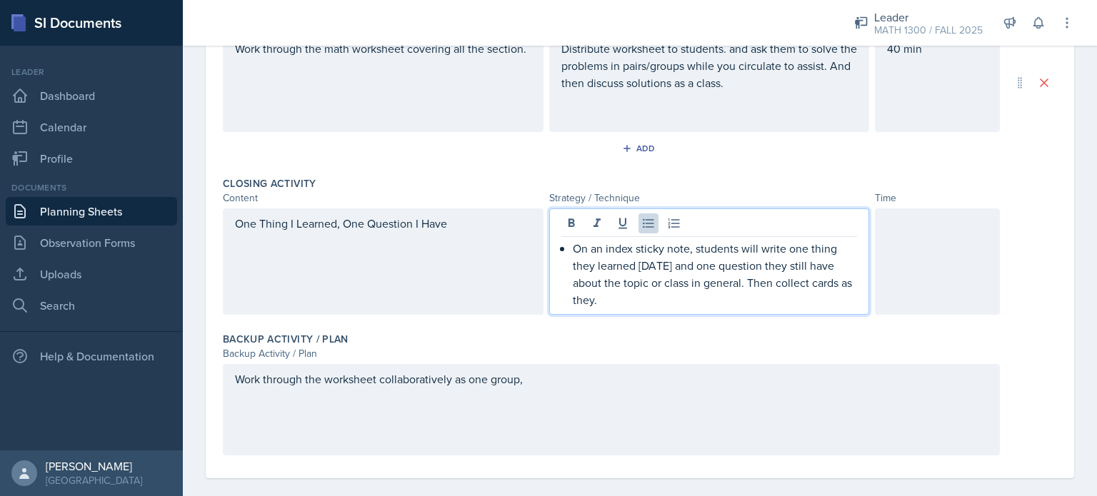
click at [799, 287] on p "On an index sticky note, students will write one thing they learned [DATE] and …" at bounding box center [715, 274] width 285 height 69
click at [804, 286] on p "On an index sticky note, students will write one thing they learned [DATE] and …" at bounding box center [715, 274] width 285 height 69
click at [574, 242] on p "On an index sticky note, students will write one thing they learned [DATE] and …" at bounding box center [715, 274] width 285 height 69
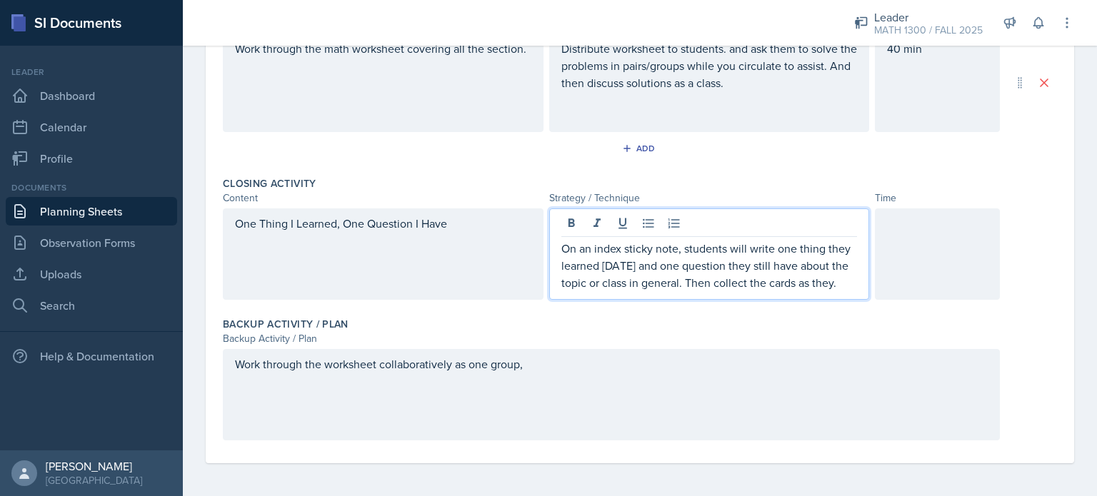
click at [616, 246] on p "On an index sticky note, students will write one thing they learned [DATE] and …" at bounding box center [709, 265] width 296 height 51
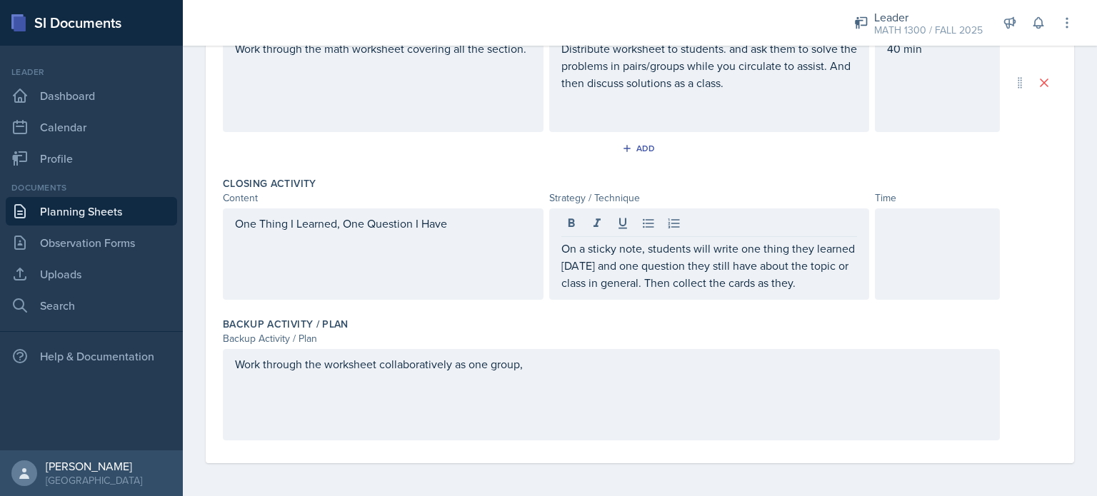
click at [920, 234] on div at bounding box center [937, 254] width 125 height 91
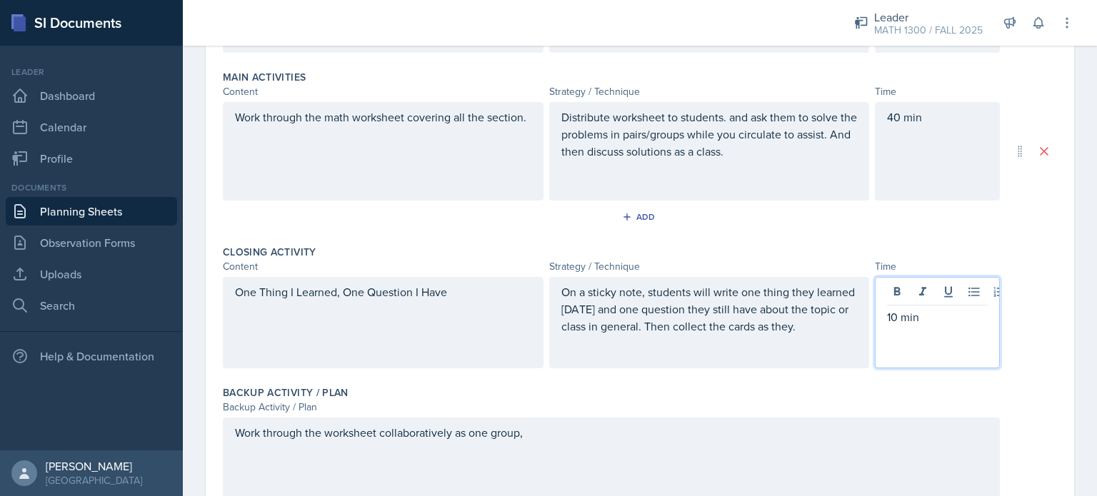
scroll to position [458, 0]
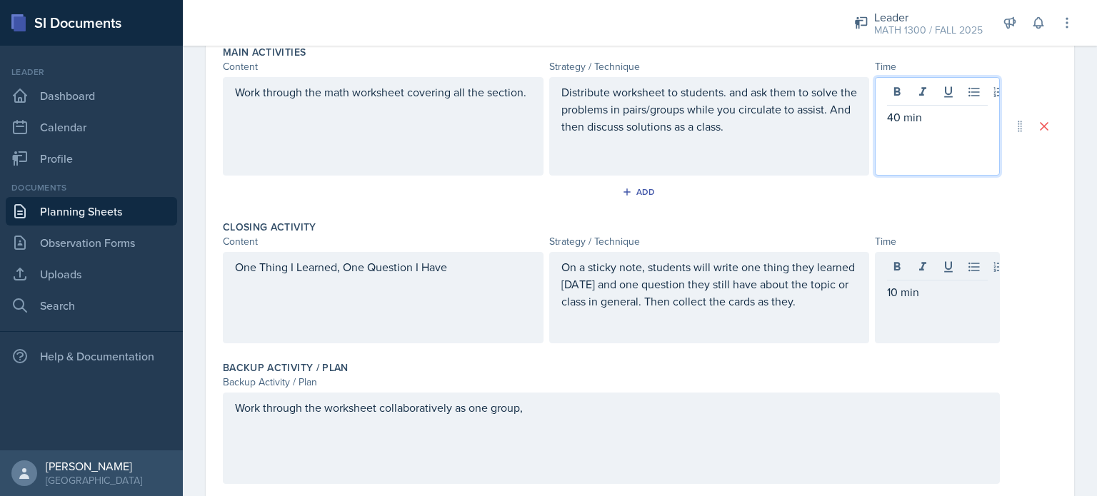
click at [896, 111] on p "40 min" at bounding box center [937, 117] width 101 height 17
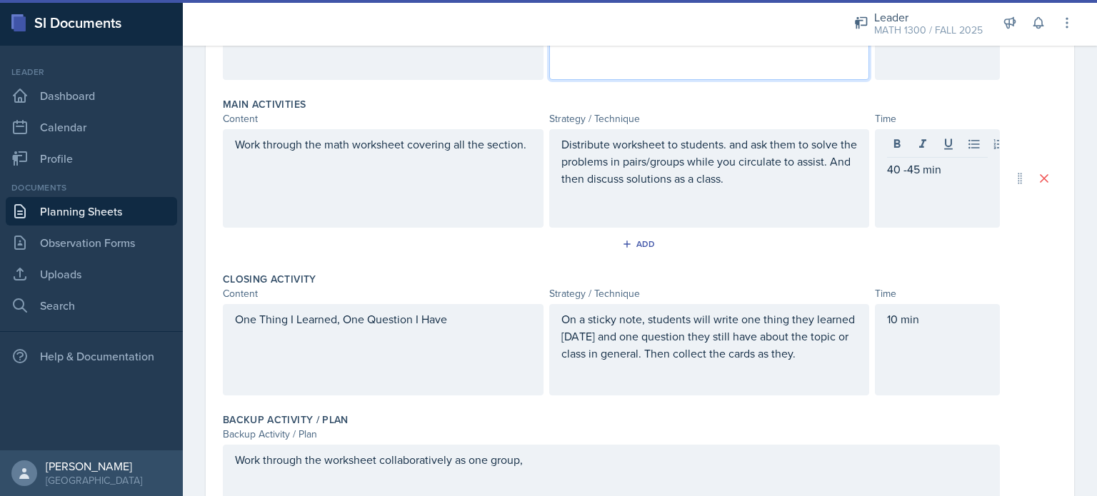
scroll to position [414, 0]
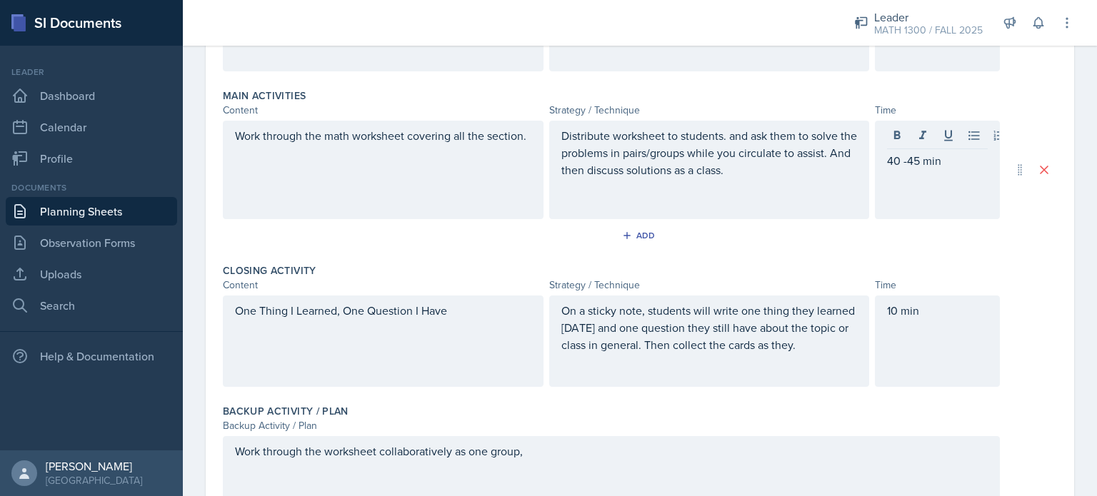
drag, startPoint x: 813, startPoint y: 164, endPoint x: 501, endPoint y: 399, distance: 390.7
click at [501, 399] on div "Backup Activity / Plan Backup Activity / Plan Work through the worksheet collab…" at bounding box center [640, 469] width 834 height 141
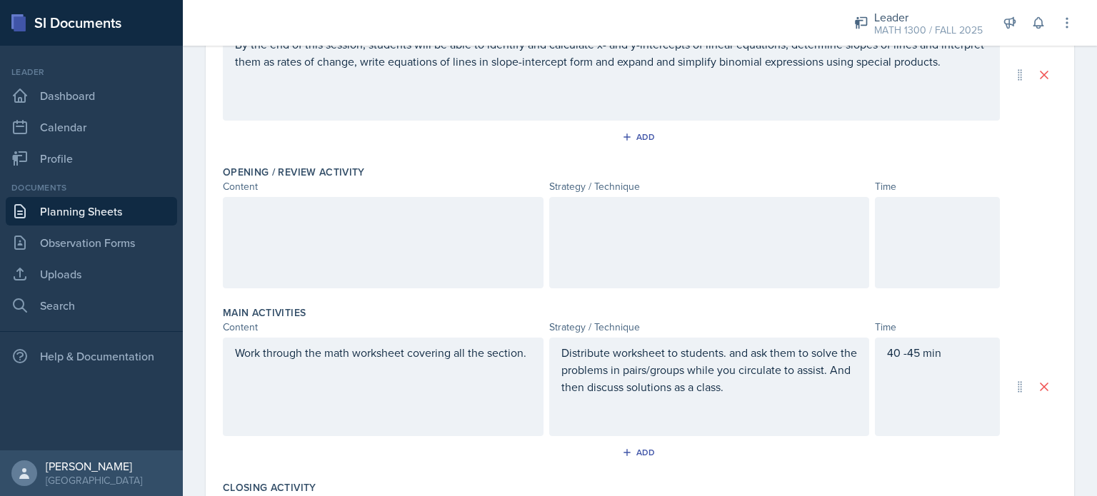
scroll to position [195, 0]
click at [333, 237] on div at bounding box center [383, 244] width 321 height 91
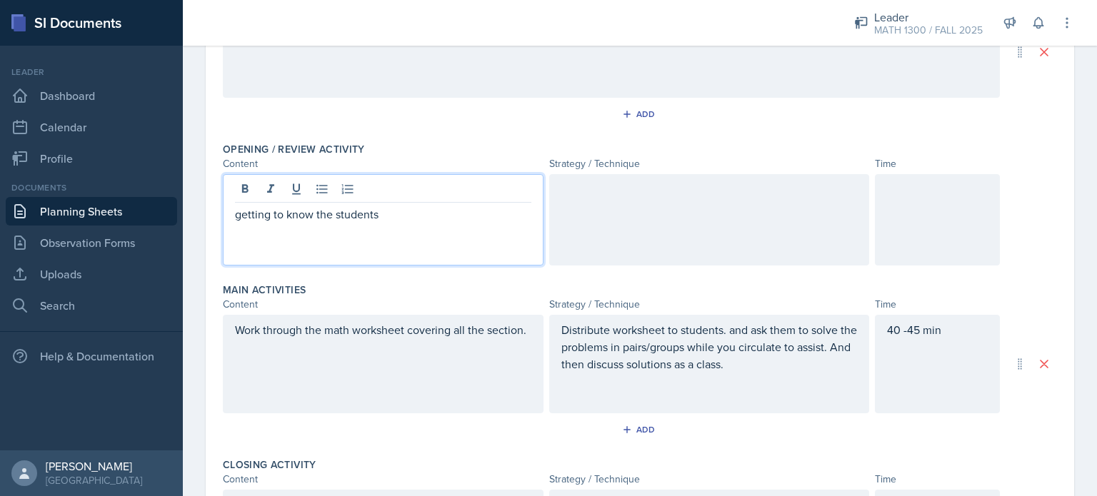
click at [242, 214] on p "getting to know the students" at bounding box center [383, 214] width 296 height 17
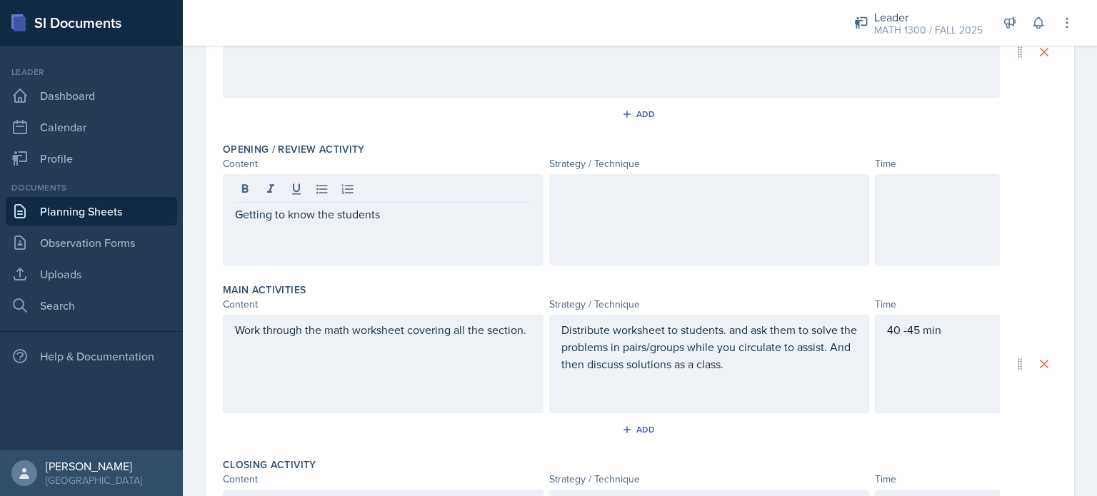
drag, startPoint x: 536, startPoint y: 204, endPoint x: 568, endPoint y: 196, distance: 32.2
click at [568, 196] on div "Getting to know the students" at bounding box center [611, 219] width 777 height 91
click at [568, 196] on div at bounding box center [709, 219] width 321 height 91
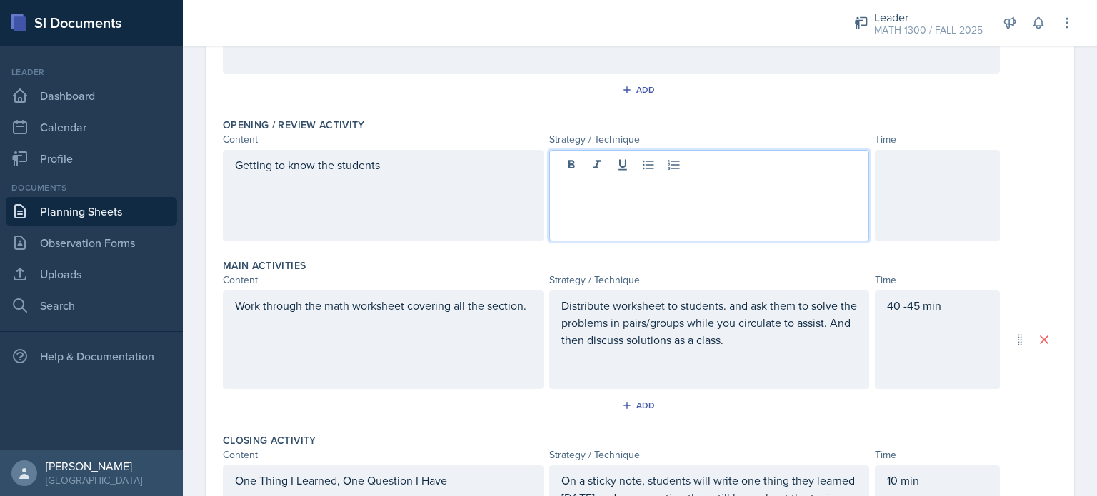
click at [927, 185] on div at bounding box center [937, 195] width 125 height 91
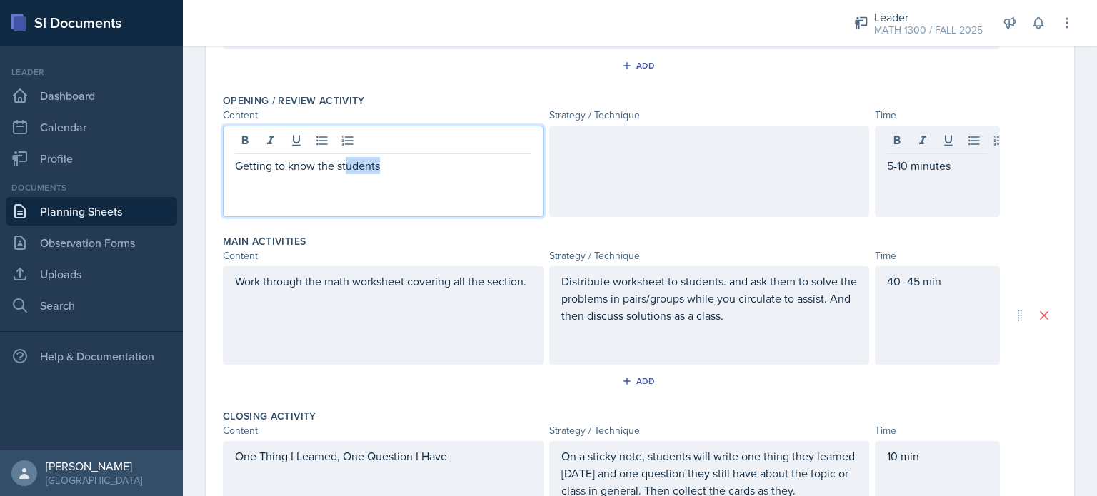
drag, startPoint x: 506, startPoint y: 146, endPoint x: 348, endPoint y: 161, distance: 158.5
click at [348, 161] on p "Getting to know the students" at bounding box center [383, 165] width 296 height 17
click at [389, 165] on p "Getting to know the students" at bounding box center [383, 165] width 296 height 17
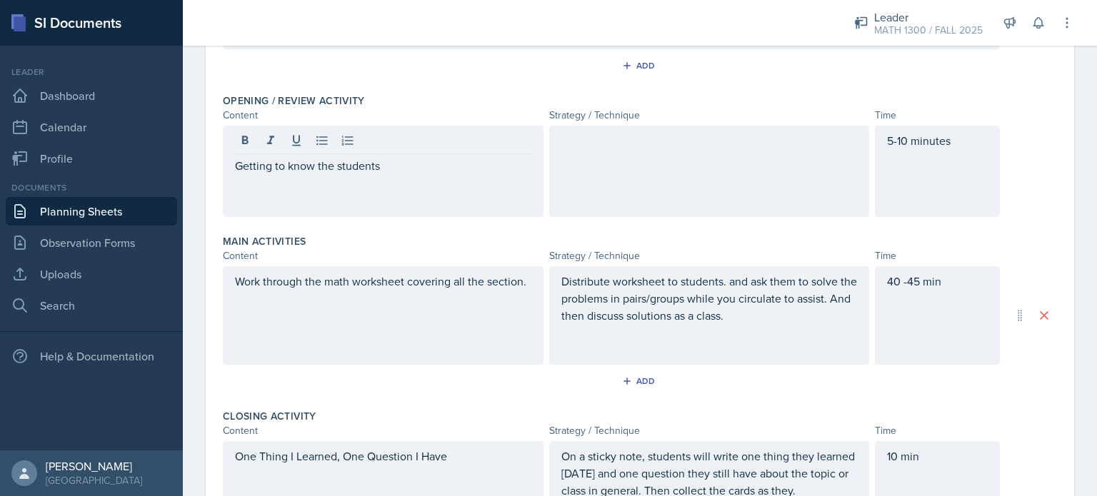
click at [655, 201] on div at bounding box center [709, 171] width 321 height 91
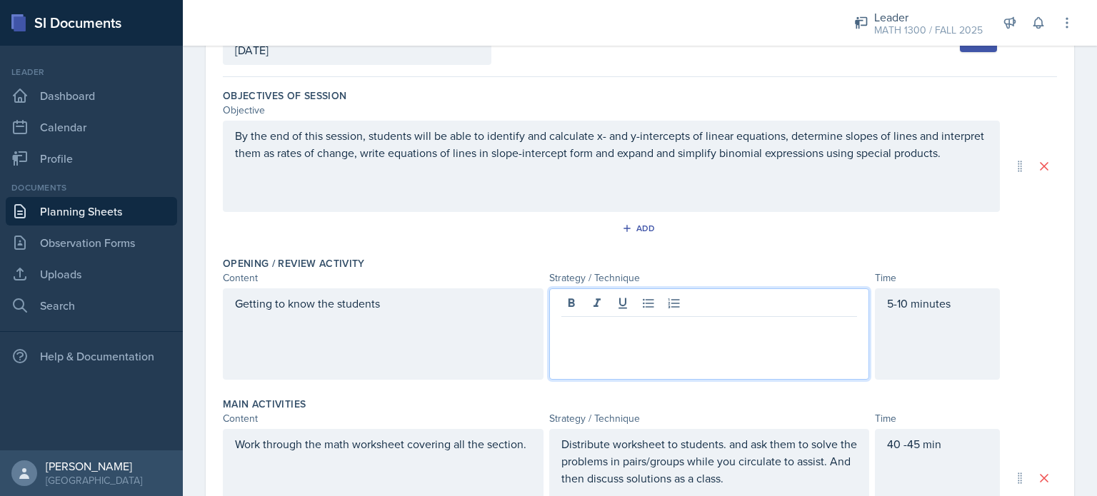
scroll to position [131, 0]
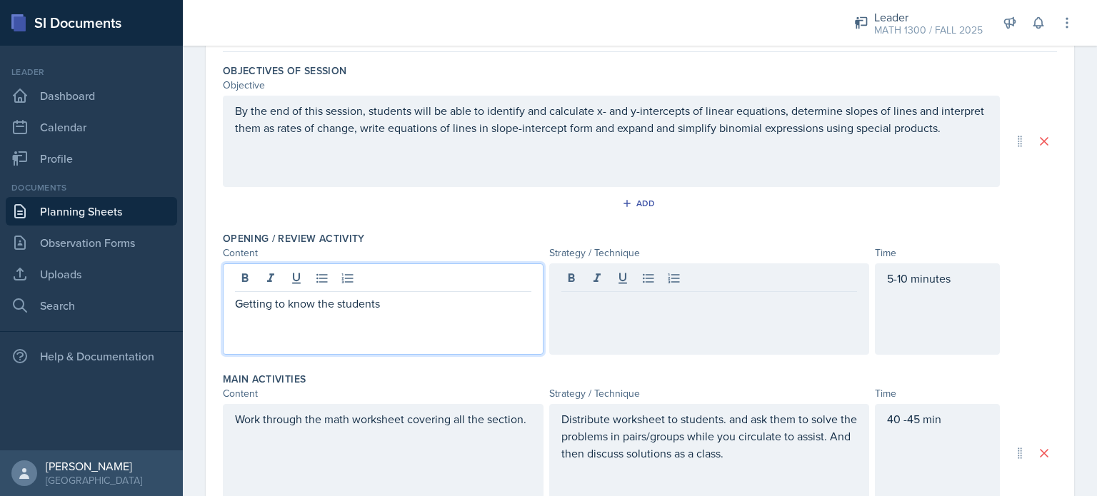
click at [439, 301] on p "Getting to know the students" at bounding box center [383, 303] width 296 height 17
drag, startPoint x: 439, startPoint y: 301, endPoint x: 234, endPoint y: 379, distance: 218.6
click at [234, 379] on div "Objectives of Session Objective By the end of this session, students will be ab…" at bounding box center [640, 443] width 834 height 782
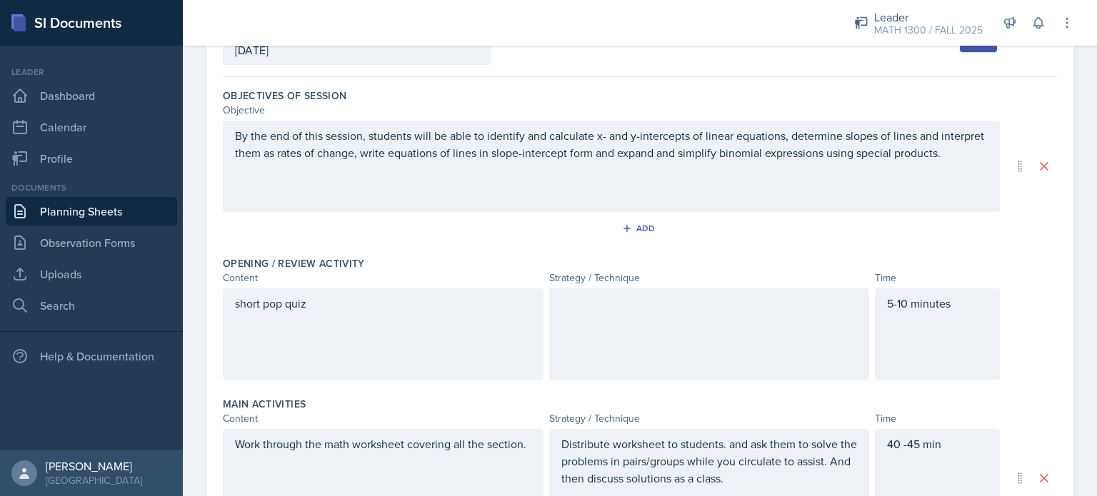
click at [585, 326] on div at bounding box center [709, 334] width 321 height 91
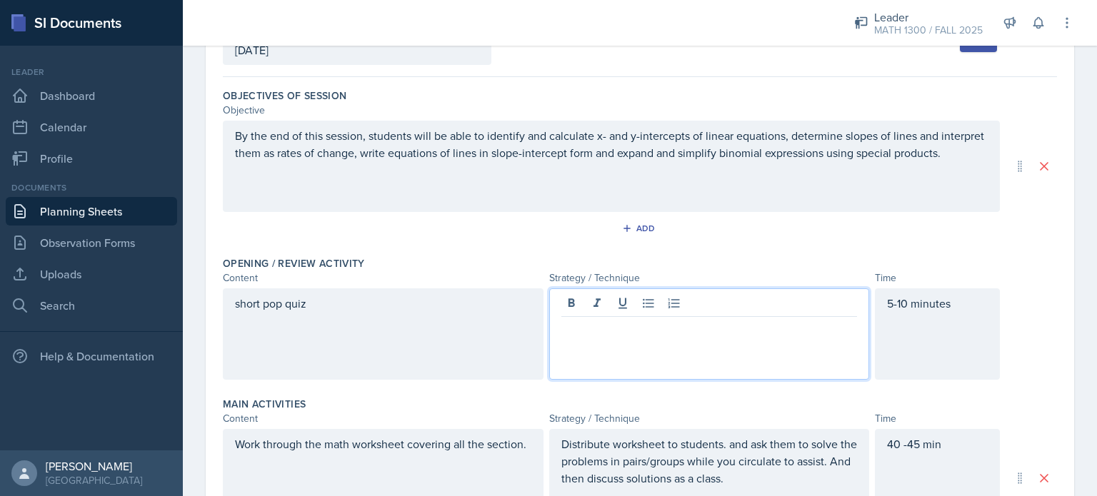
scroll to position [131, 0]
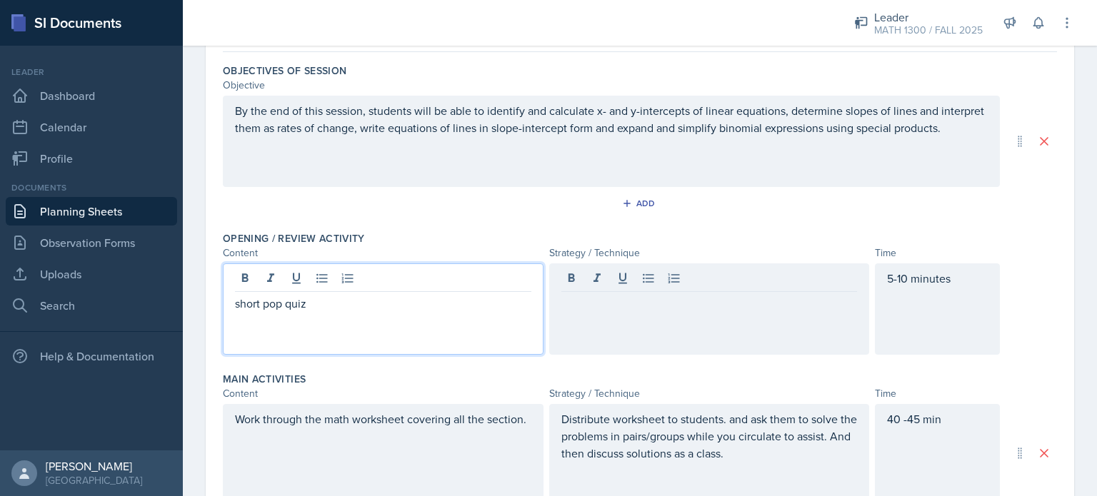
click at [329, 271] on div "short pop quiz" at bounding box center [383, 309] width 321 height 91
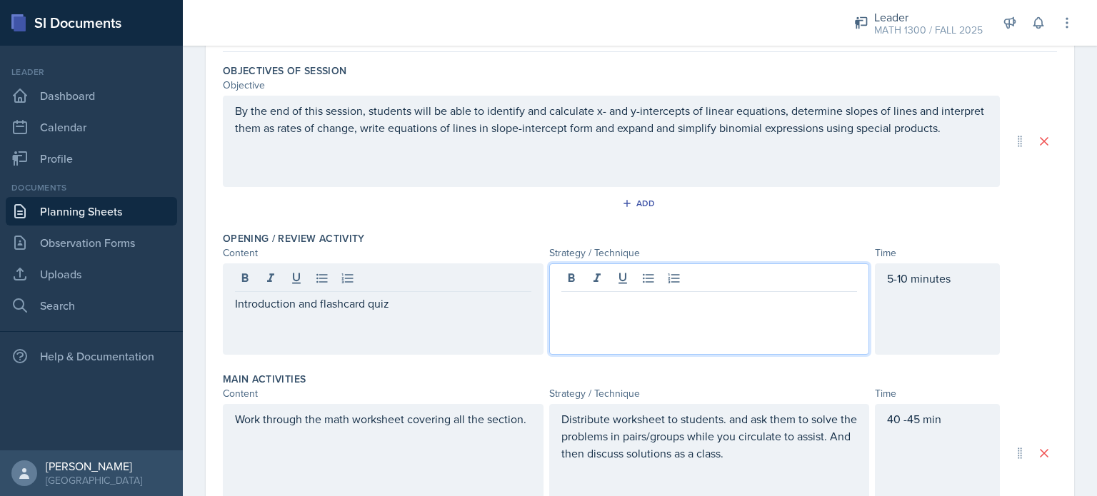
click at [623, 276] on div at bounding box center [709, 309] width 321 height 91
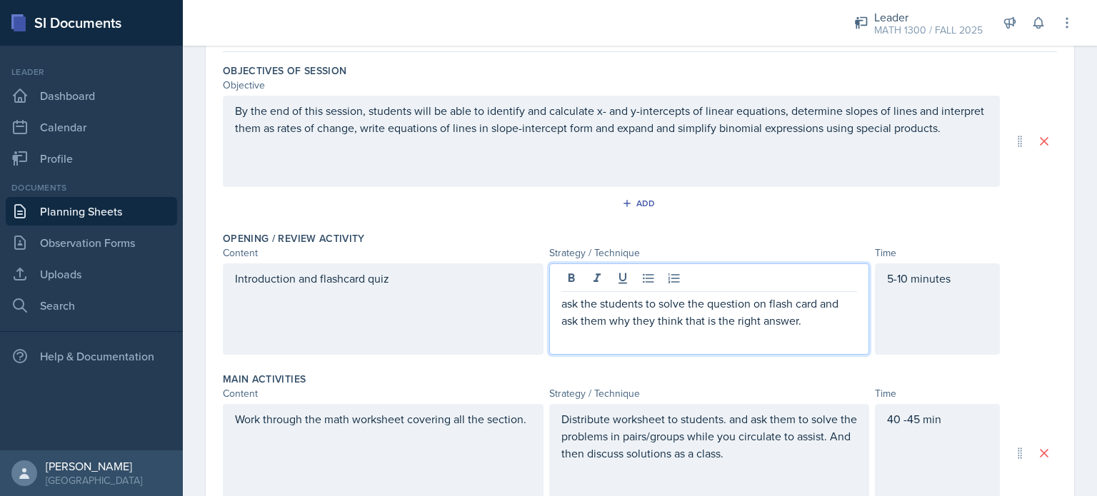
click at [561, 305] on p "ask the students to solve the question on flash card and ask them why they thin…" at bounding box center [709, 312] width 296 height 34
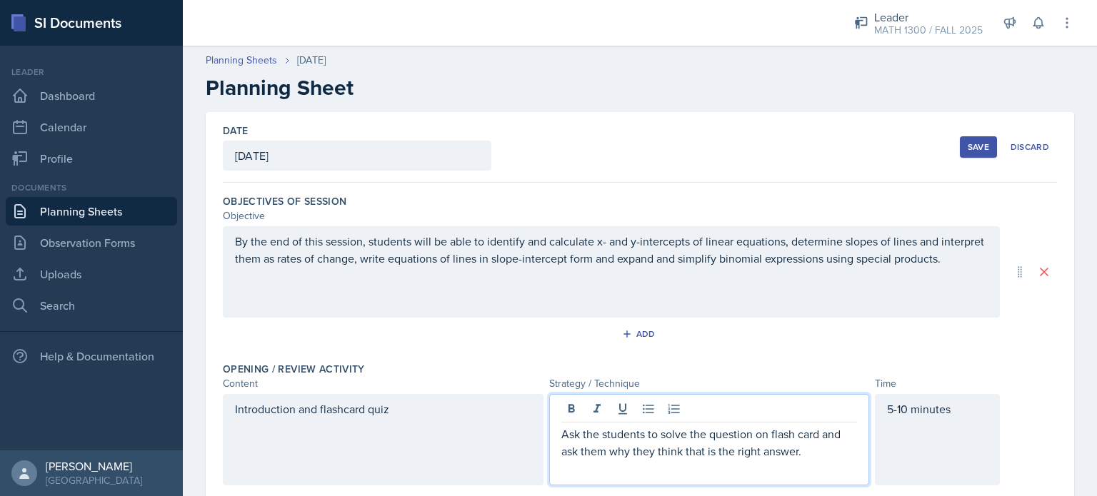
scroll to position [1, 0]
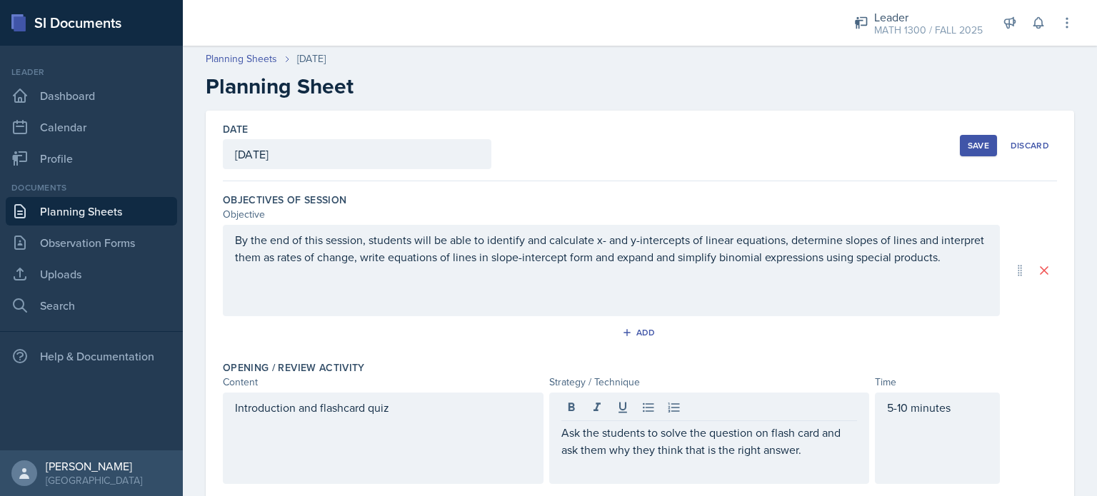
click at [968, 143] on div "Save" at bounding box center [978, 145] width 21 height 11
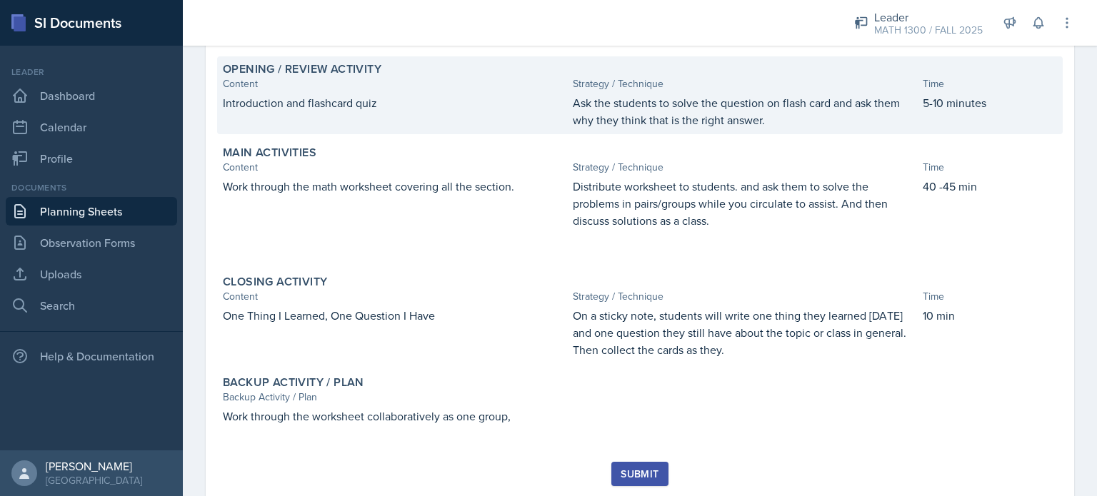
scroll to position [249, 0]
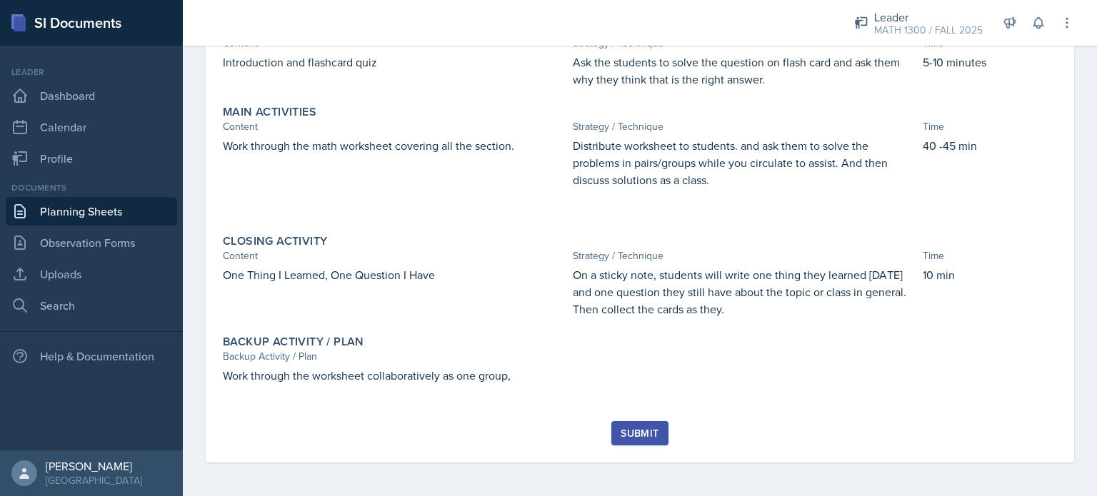
click at [643, 439] on div "Submit" at bounding box center [640, 433] width 38 height 11
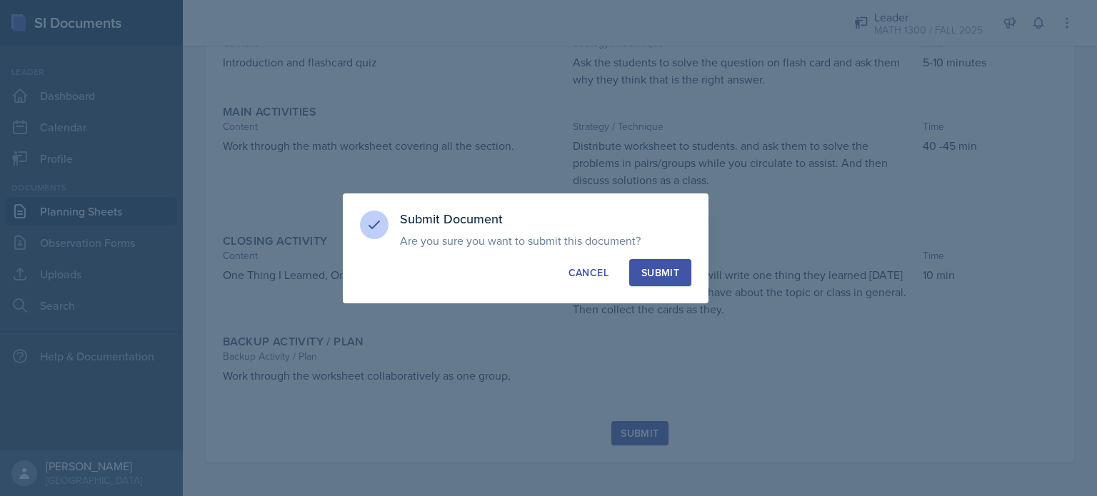
click at [673, 271] on div "Submit" at bounding box center [660, 273] width 38 height 14
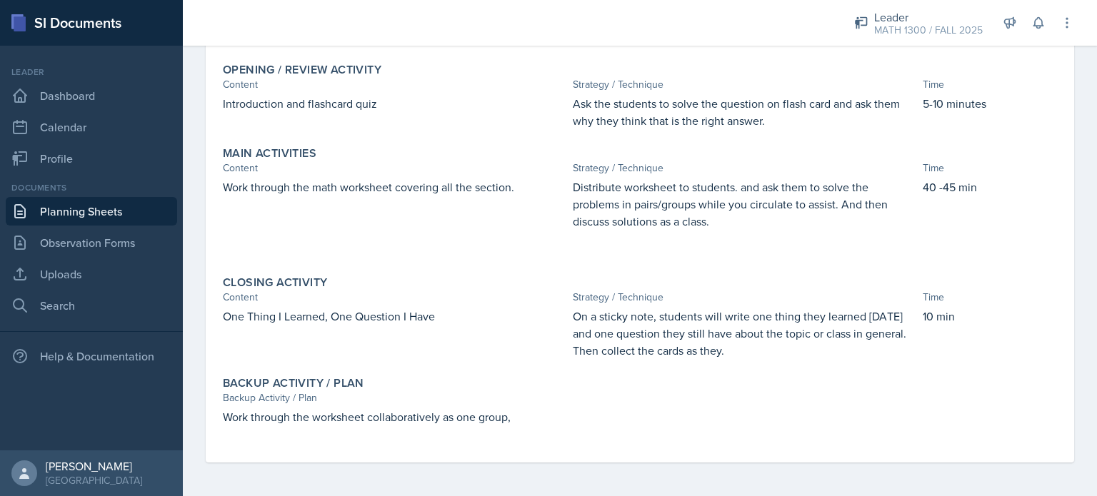
scroll to position [0, 0]
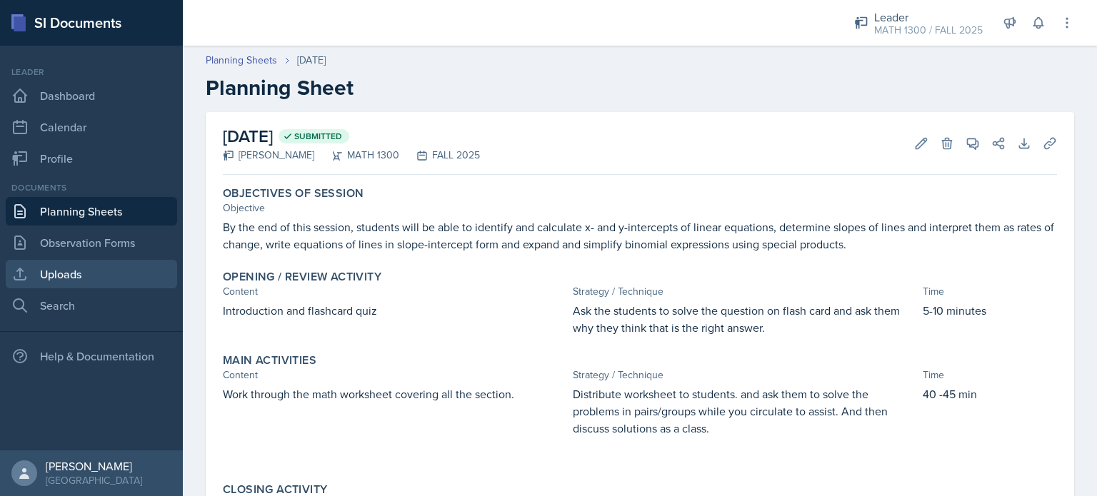
click at [76, 260] on link "Uploads" at bounding box center [91, 274] width 171 height 29
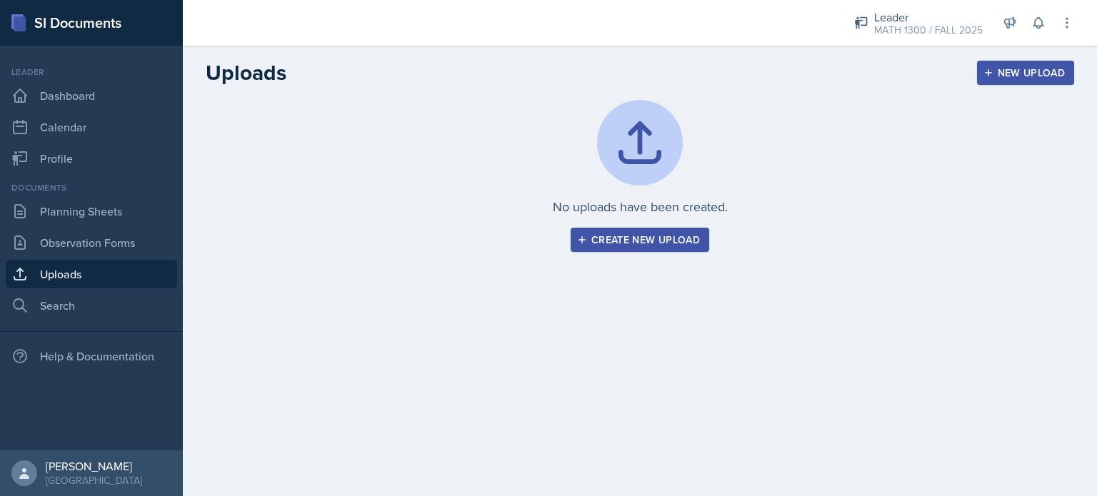
click at [628, 154] on icon at bounding box center [639, 142] width 57 height 57
click at [603, 248] on button "Create new upload" at bounding box center [640, 240] width 139 height 24
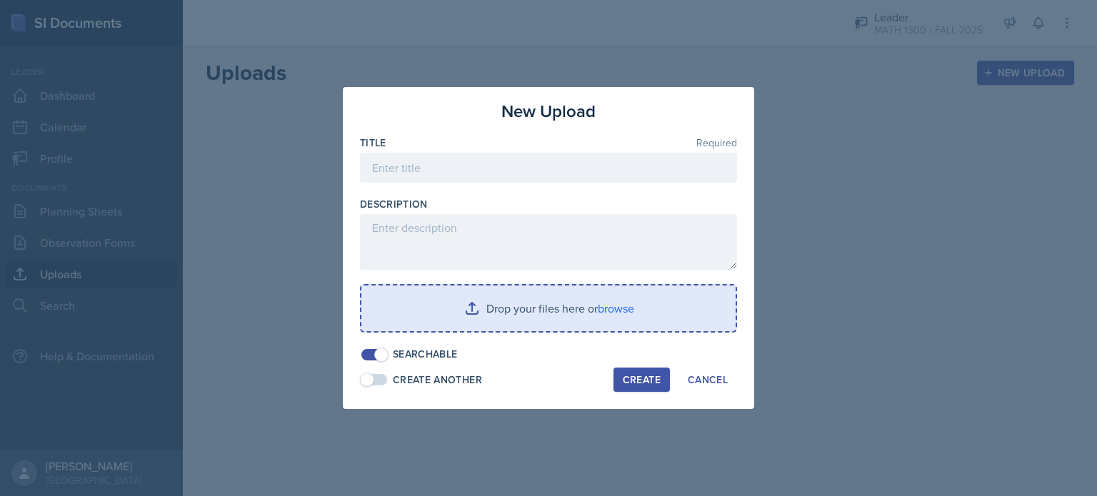
click at [429, 293] on input "file" at bounding box center [548, 309] width 374 height 46
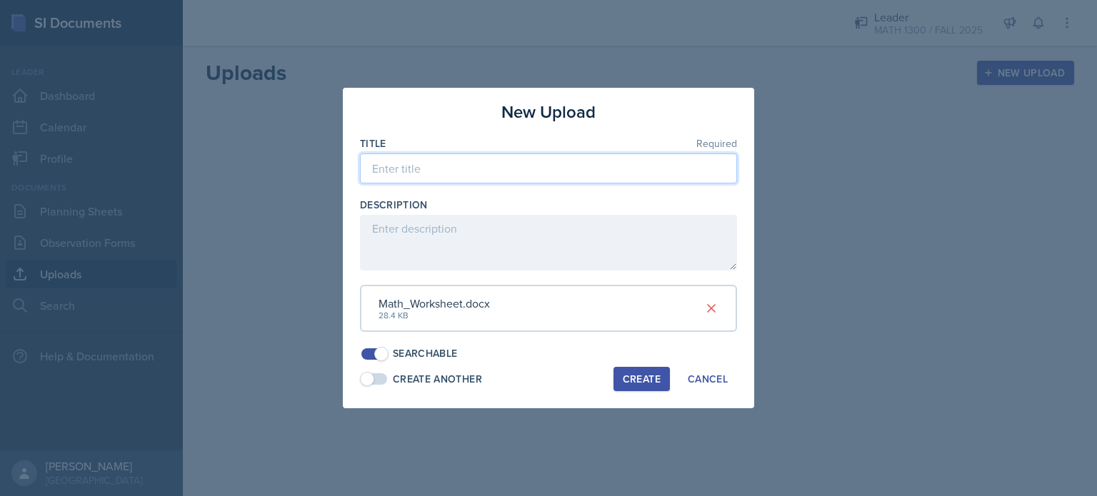
click at [483, 165] on input at bounding box center [548, 169] width 377 height 30
type input "Math_Worksheet"
click at [621, 382] on button "Create" at bounding box center [641, 379] width 56 height 24
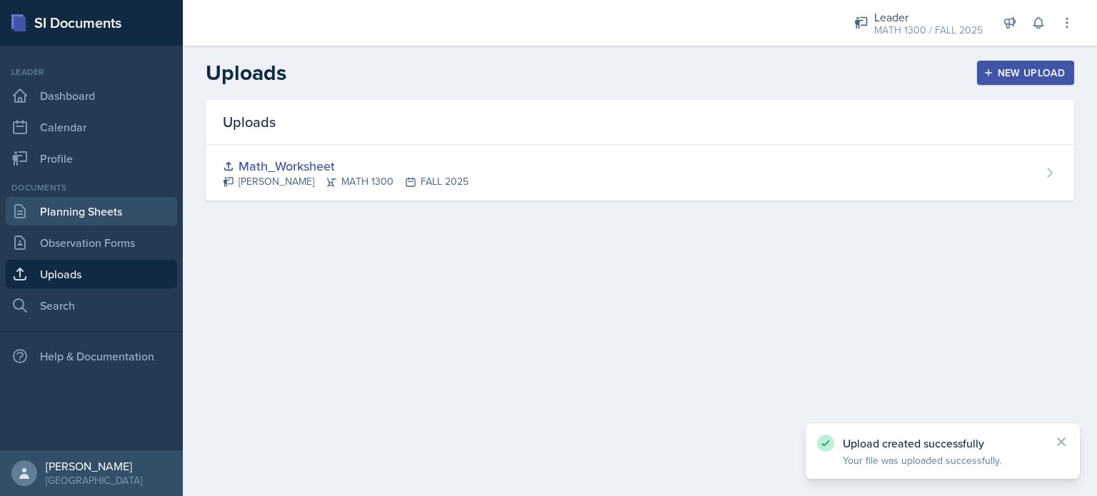
click at [101, 214] on link "Planning Sheets" at bounding box center [91, 211] width 171 height 29
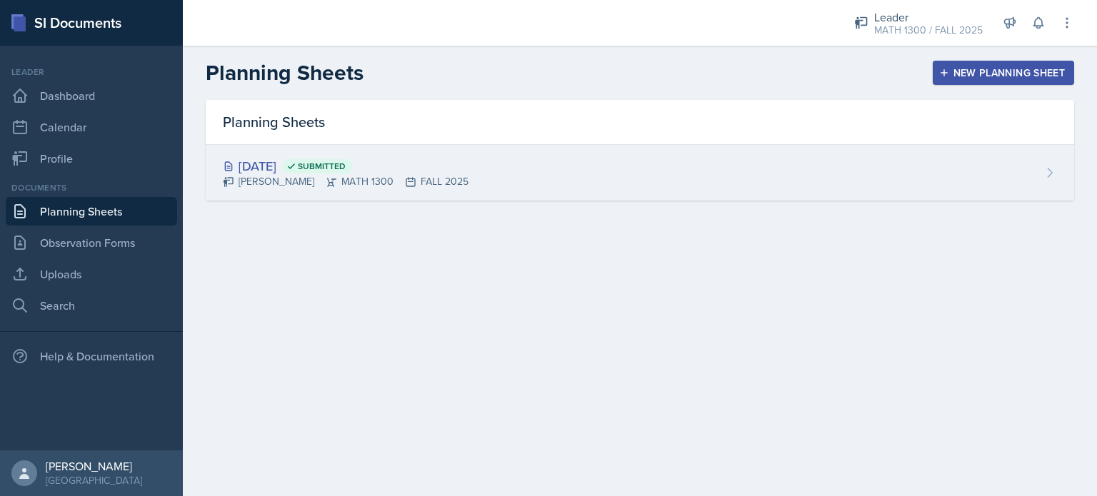
click at [1008, 179] on div "[DATE] Submitted [PERSON_NAME] MATH 1300 FALL 2025" at bounding box center [640, 173] width 868 height 56
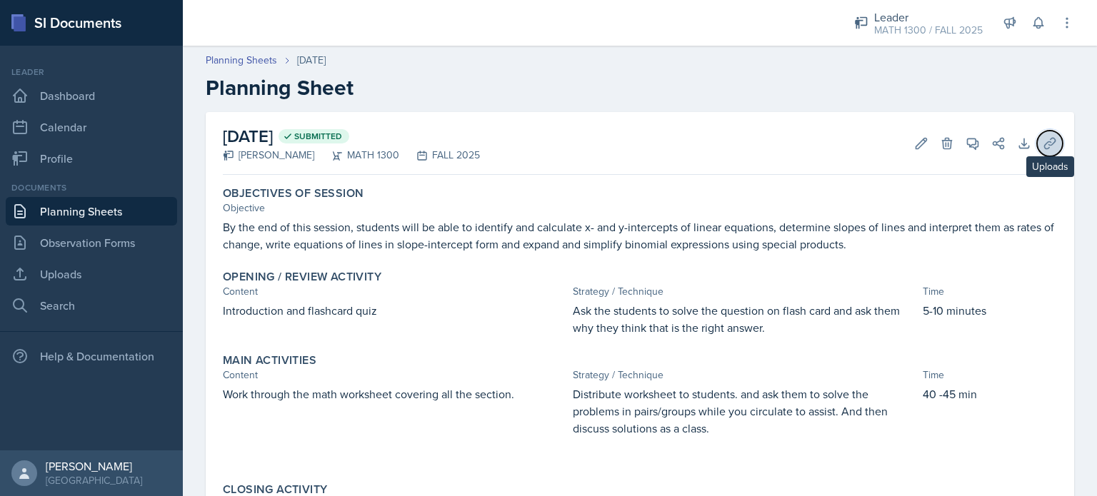
click at [1037, 139] on button "Uploads" at bounding box center [1050, 144] width 26 height 26
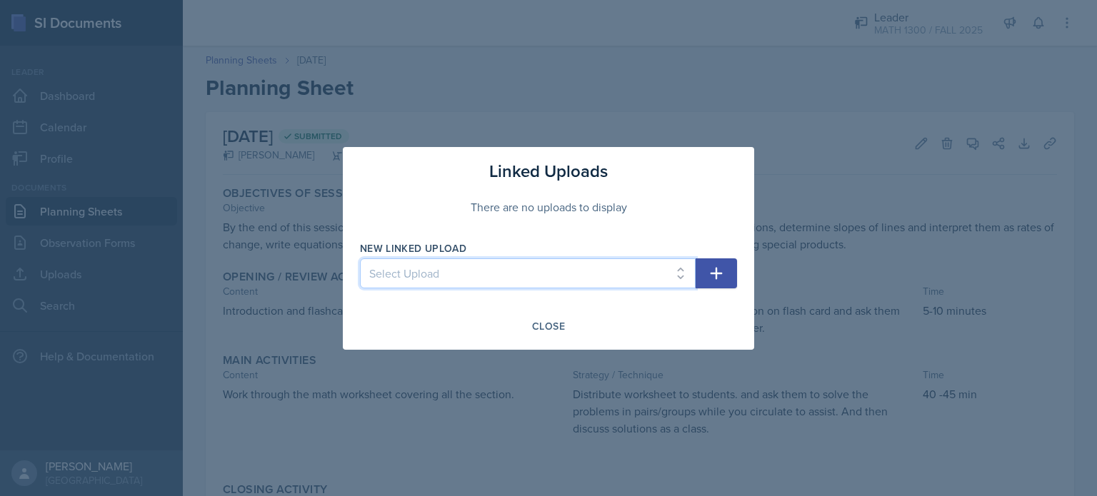
click at [609, 264] on select "Select Upload Math_Worksheet" at bounding box center [528, 274] width 336 height 30
select select "460d792d-d2b7-4016-80d3-5e2214cd0bf9"
click at [360, 259] on select "Select Upload Math_Worksheet" at bounding box center [528, 274] width 336 height 30
click at [705, 274] on button "button" at bounding box center [716, 274] width 41 height 30
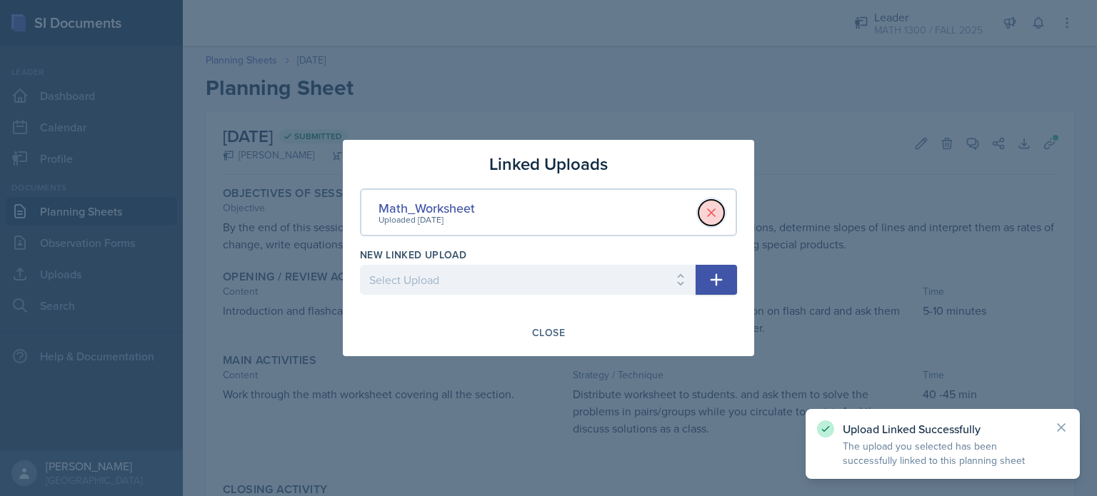
click at [711, 206] on icon at bounding box center [711, 213] width 14 height 14
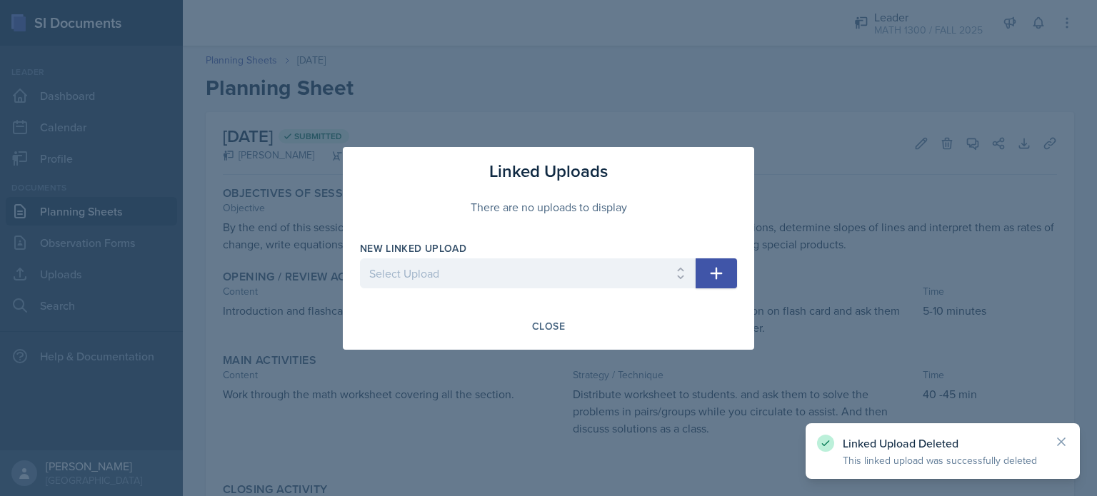
click at [711, 282] on button "button" at bounding box center [716, 274] width 41 height 30
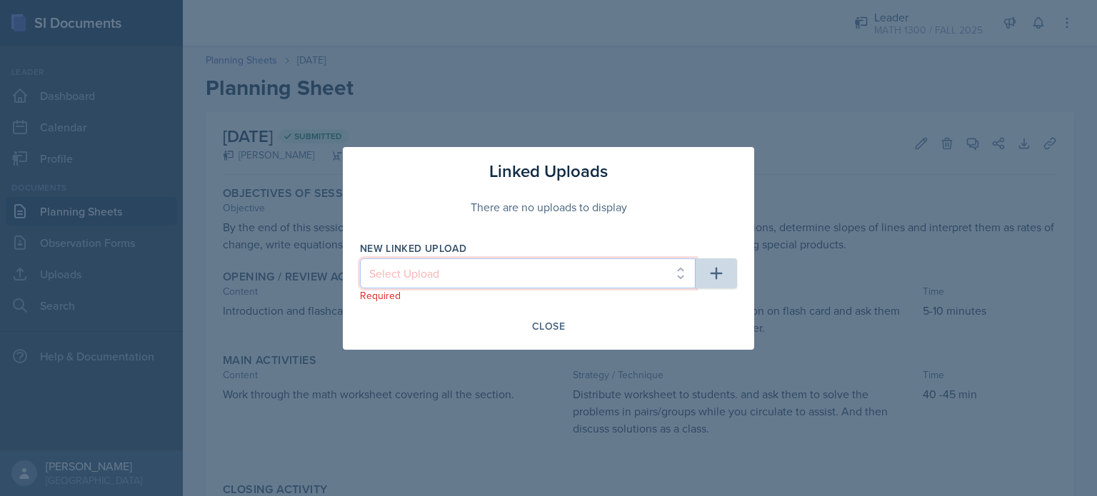
click at [603, 270] on select "Select Upload Math_Worksheet" at bounding box center [528, 274] width 336 height 30
select select "460d792d-d2b7-4016-80d3-5e2214cd0bf9"
click at [360, 259] on select "Select Upload Math_Worksheet" at bounding box center [528, 274] width 336 height 30
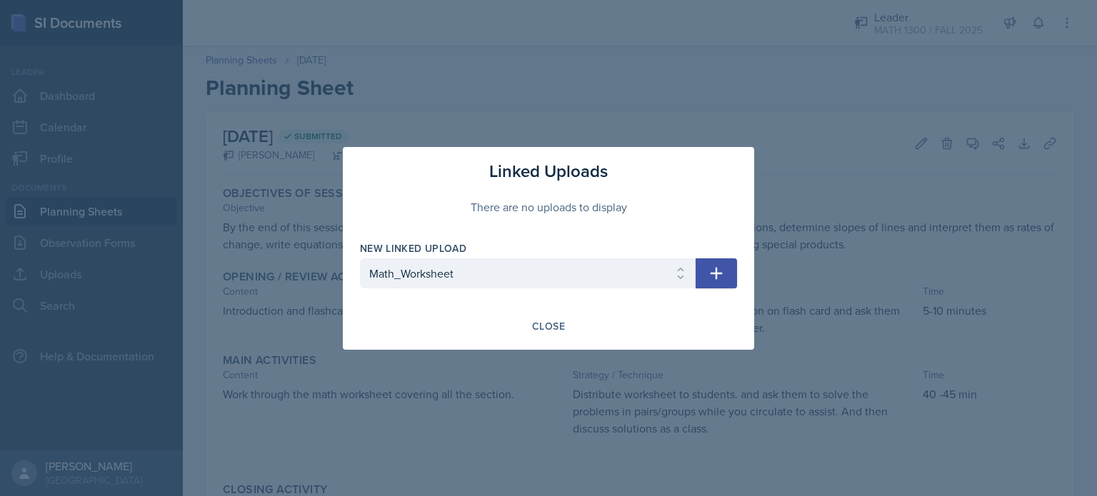
click at [707, 276] on button "button" at bounding box center [716, 274] width 41 height 30
select select
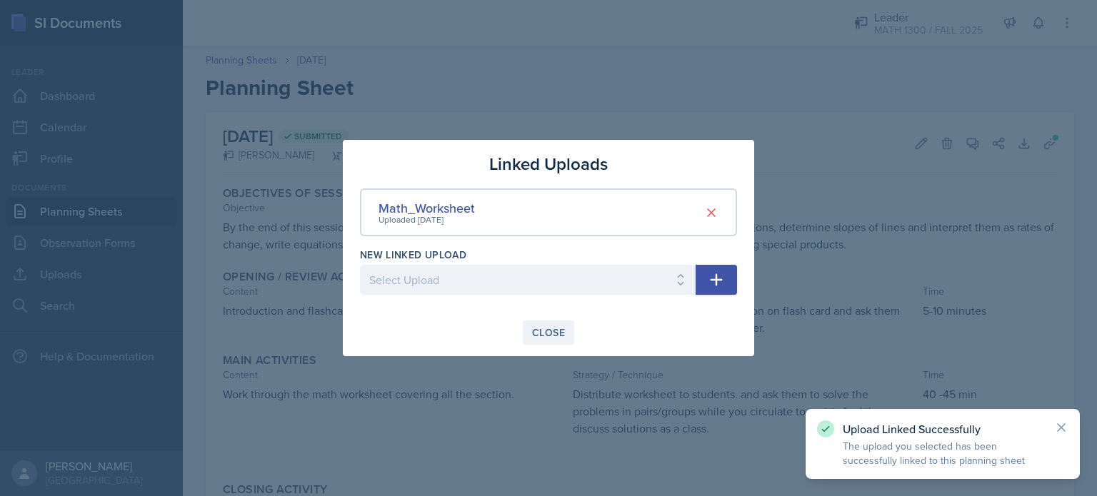
click at [559, 330] on div "Close" at bounding box center [548, 332] width 33 height 11
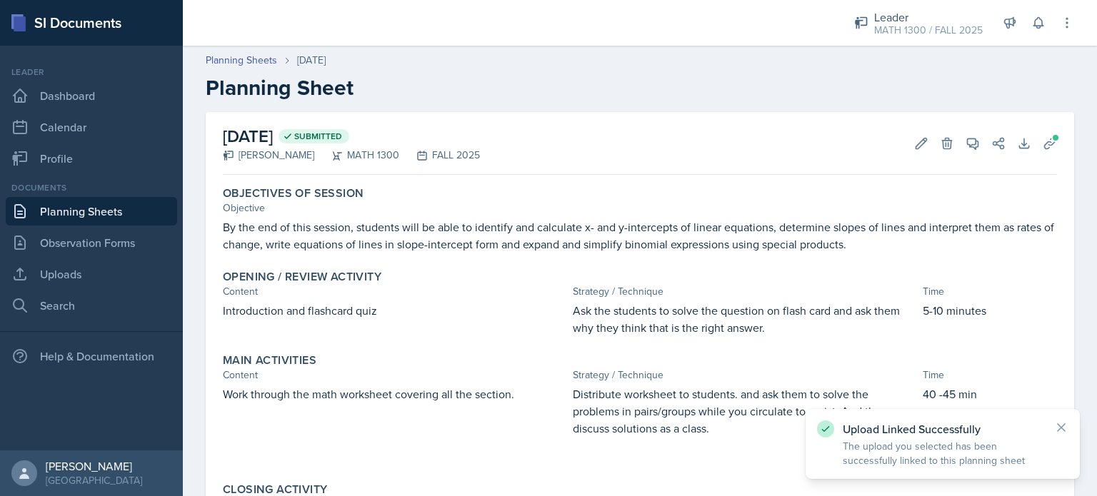
click at [109, 214] on link "Planning Sheets" at bounding box center [91, 211] width 171 height 29
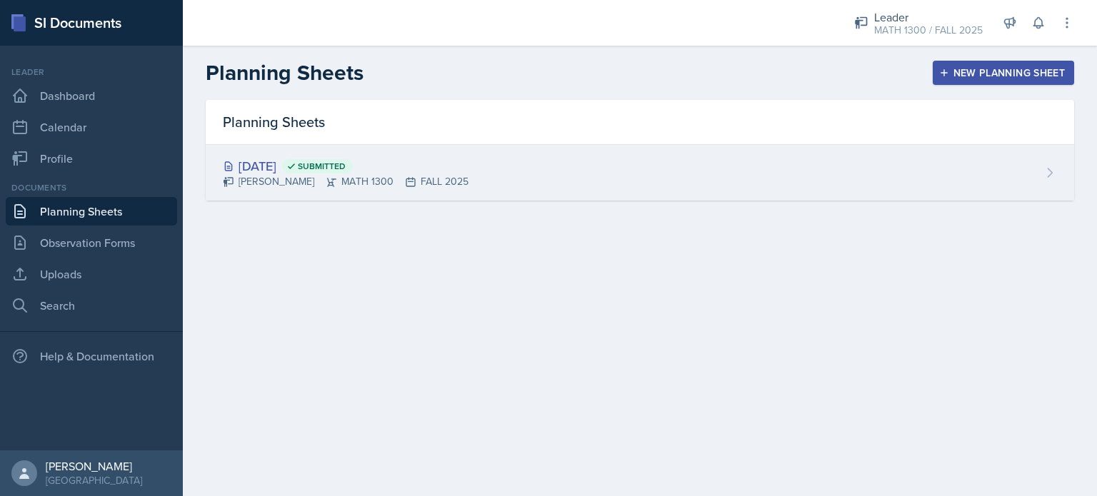
click at [449, 151] on div "[DATE] Submitted [PERSON_NAME] MATH 1300 FALL 2025" at bounding box center [640, 173] width 868 height 56
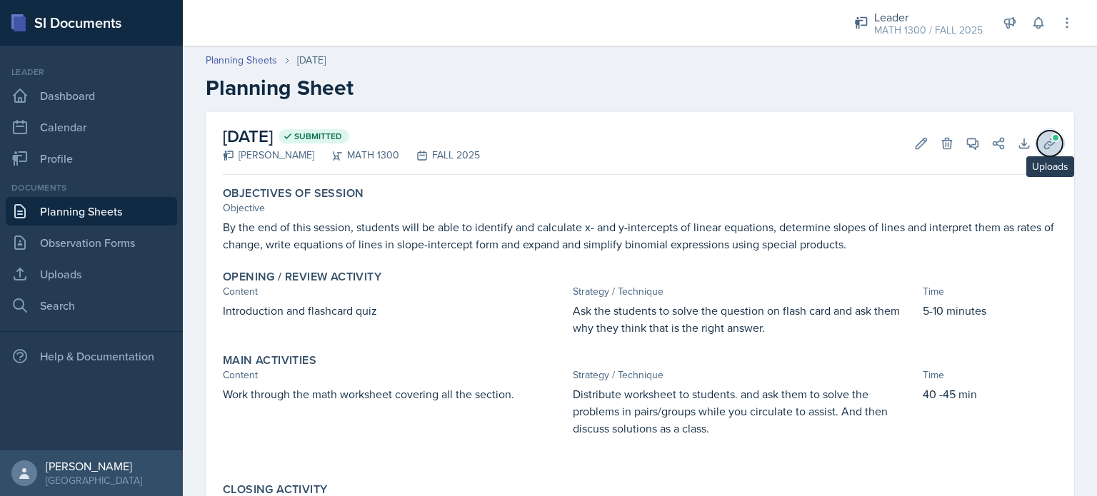
click at [1051, 136] on span at bounding box center [1055, 138] width 9 height 9
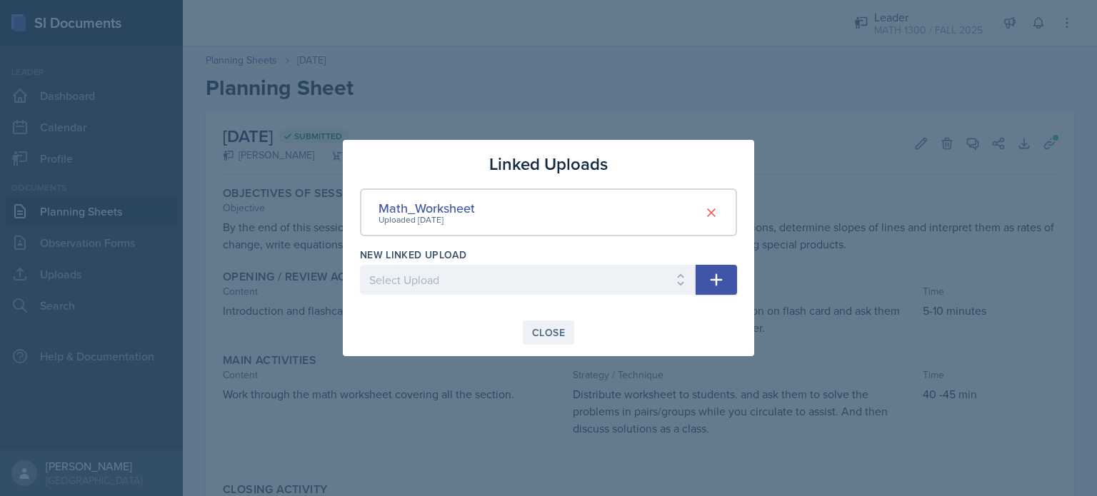
click at [548, 323] on button "Close" at bounding box center [548, 333] width 51 height 24
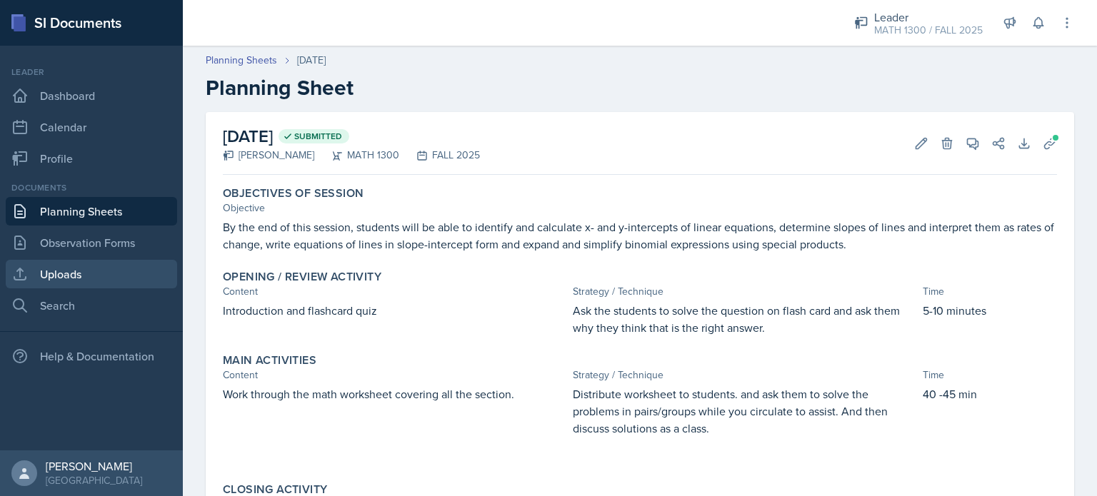
click at [137, 274] on link "Uploads" at bounding box center [91, 274] width 171 height 29
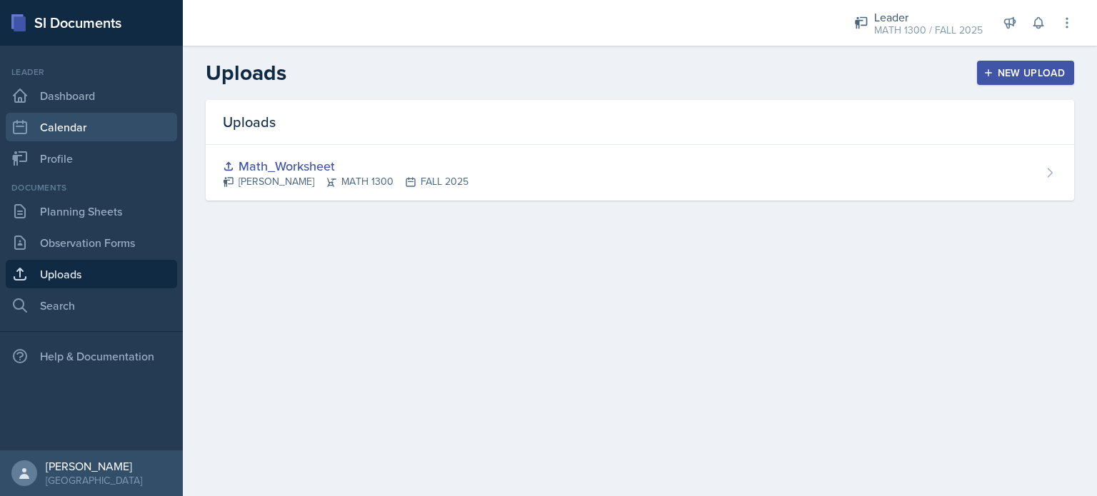
click at [137, 140] on link "Calendar" at bounding box center [91, 127] width 171 height 29
